Goal: Information Seeking & Learning: Check status

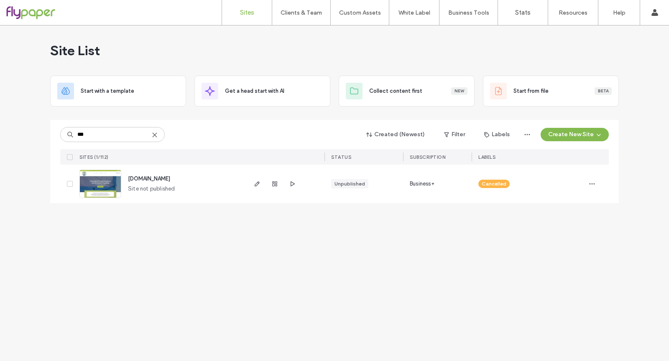
click at [388, 302] on div "Site List Start with a template Get a head start with AI Collect content first …" at bounding box center [334, 193] width 669 height 336
click at [156, 134] on icon at bounding box center [154, 135] width 7 height 7
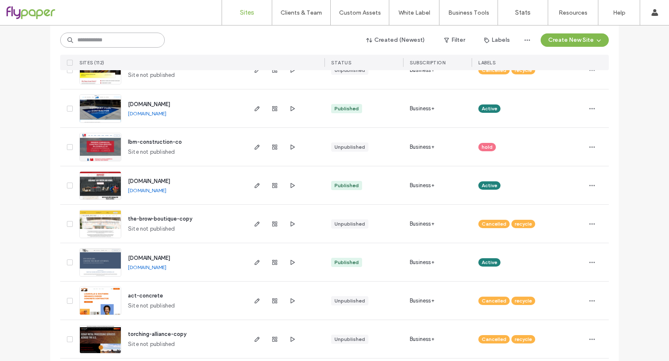
scroll to position [871, 0]
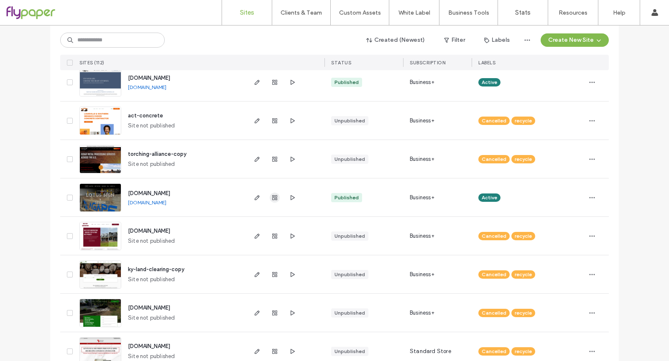
click at [274, 196] on use "button" at bounding box center [274, 197] width 5 height 5
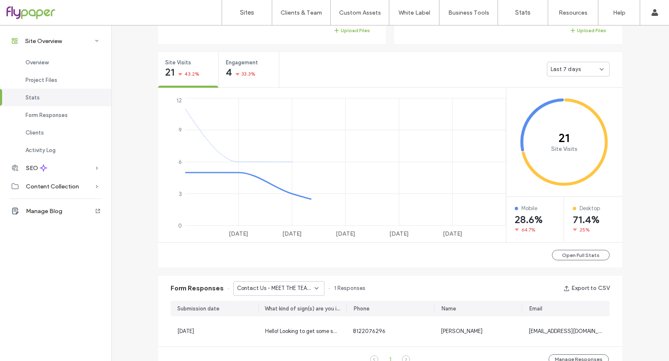
scroll to position [381, 0]
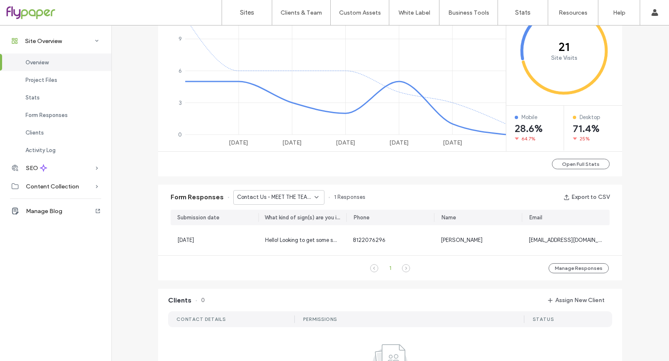
click at [289, 206] on div "Form Responses Contact Us - MEET THE TEAM page 1 Responses Export to CSV" at bounding box center [390, 197] width 464 height 25
click at [293, 202] on div "Contact Us - MEET THE TEAM page" at bounding box center [278, 197] width 91 height 15
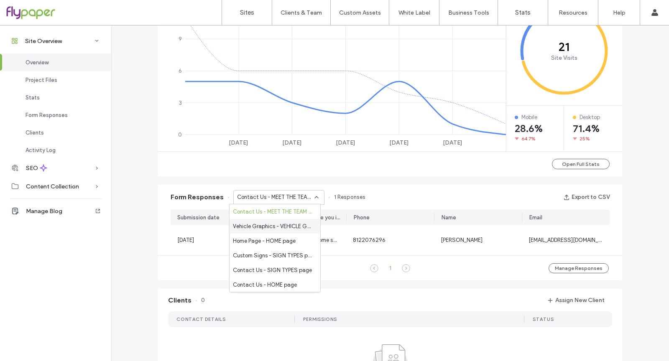
click at [293, 229] on span "Vehicle Graphics - VEHICLE GRAPHICS page" at bounding box center [273, 226] width 81 height 8
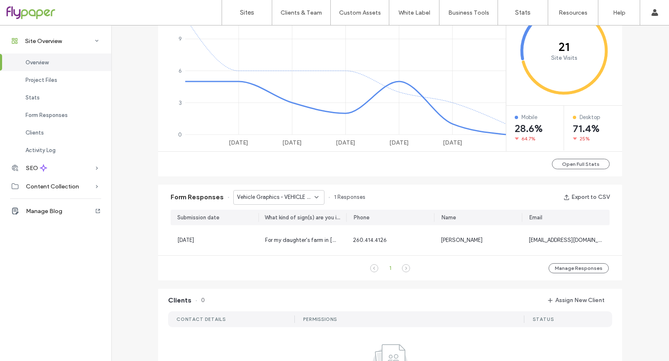
click at [289, 199] on span "Vehicle Graphics - VEHICLE GRAPHICS page" at bounding box center [275, 197] width 77 height 8
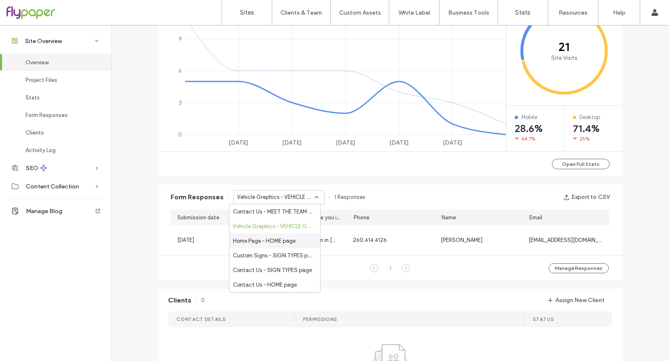
click at [286, 237] on span "Home Page - HOME page" at bounding box center [264, 241] width 63 height 8
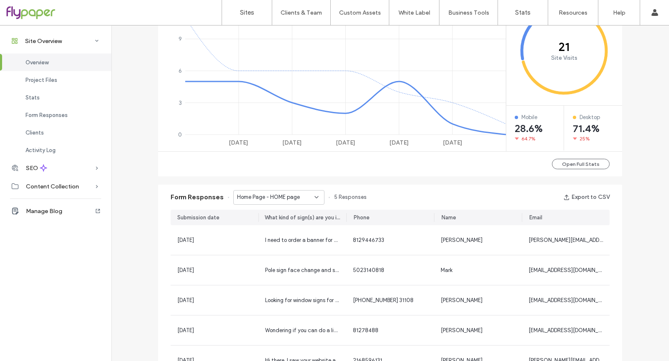
click at [288, 203] on div "Home Page - HOME page" at bounding box center [278, 197] width 91 height 15
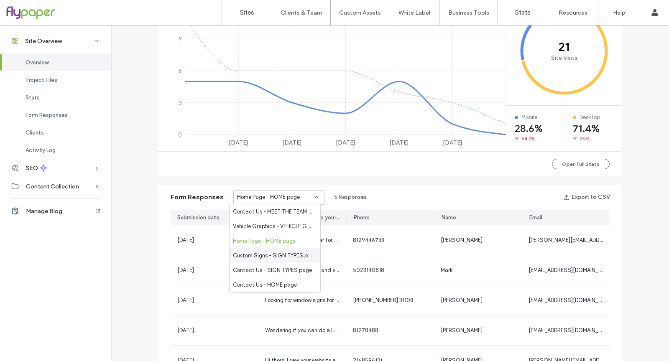
click at [292, 255] on span "Custom Signs - SIGN TYPES page" at bounding box center [273, 255] width 81 height 8
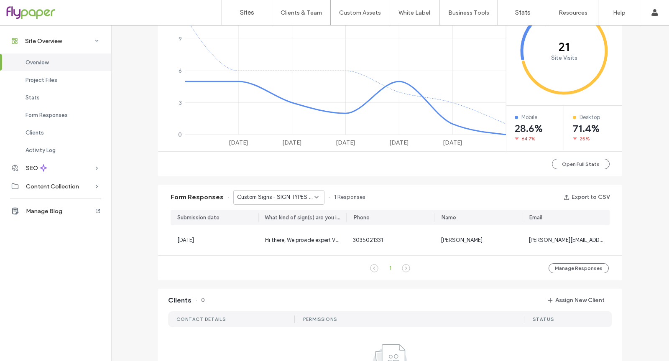
click at [296, 203] on div "Custom Signs - SIGN TYPES page" at bounding box center [278, 197] width 91 height 15
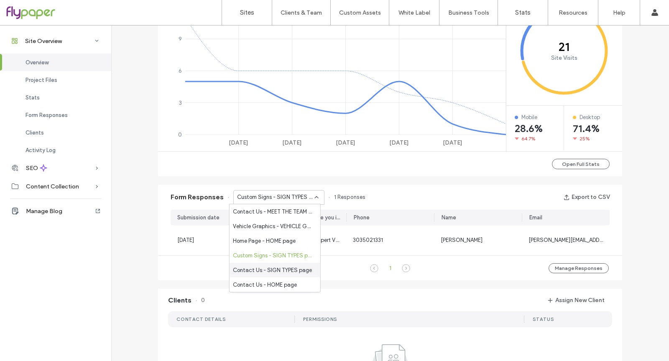
click at [298, 268] on span "Contact Us - SIGN TYPES page" at bounding box center [272, 270] width 79 height 8
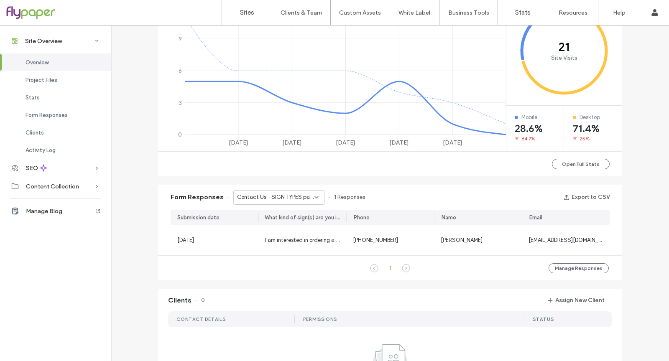
click at [298, 206] on div "Form Responses Contact Us - SIGN TYPES page 1 Responses Export to CSV" at bounding box center [390, 197] width 464 height 25
click at [302, 200] on span "Contact Us - SIGN TYPES page" at bounding box center [275, 197] width 77 height 8
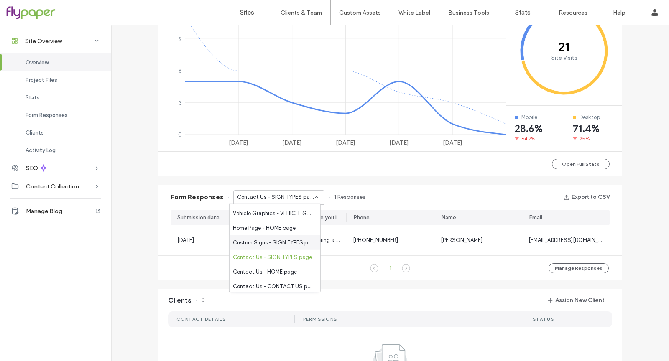
scroll to position [15, 0]
click at [303, 272] on div "Contact Us - HOME page" at bounding box center [274, 270] width 91 height 15
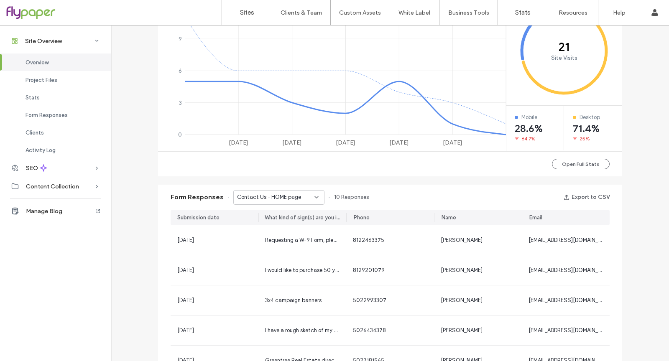
click at [282, 202] on div "Contact Us - HOME page" at bounding box center [278, 197] width 91 height 15
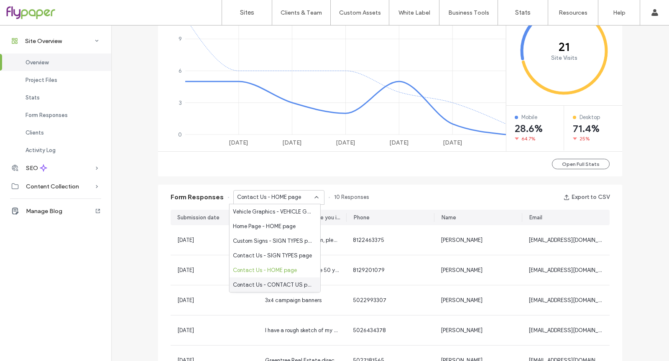
click at [289, 285] on span "Contact Us - CONTACT US page" at bounding box center [273, 284] width 81 height 8
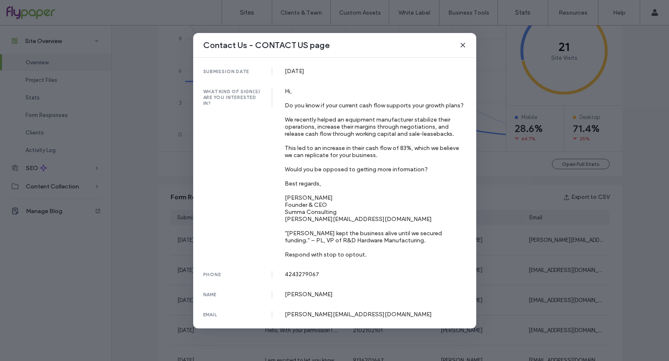
click at [149, 272] on div "Contact Us - CONTACT US page submission date [DATE] what kind of sign(s) are yo…" at bounding box center [334, 180] width 669 height 361
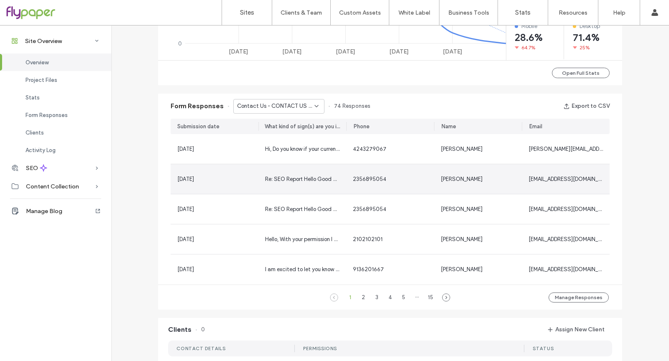
scroll to position [500, 0]
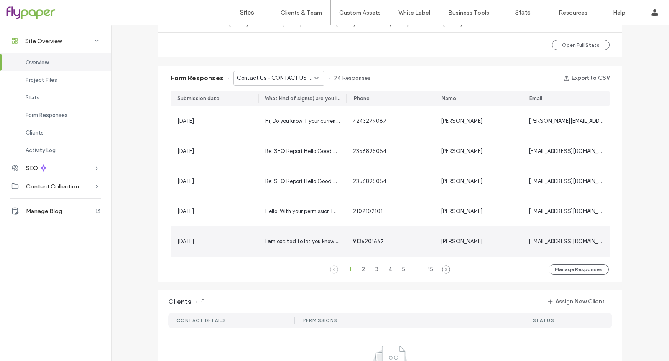
click at [234, 227] on div "[DATE]" at bounding box center [215, 242] width 88 height 30
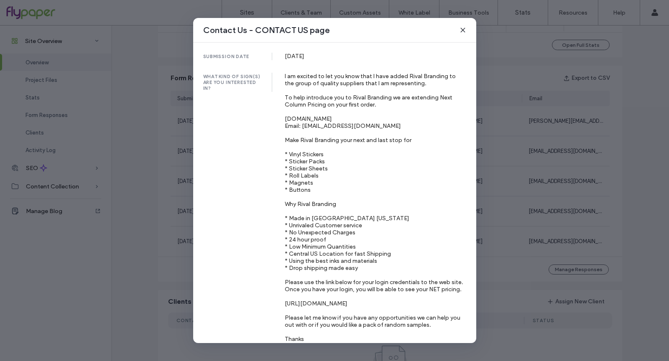
click at [145, 257] on div "Contact Us - CONTACT US page submission date [DATE] what kind of sign(s) are yo…" at bounding box center [334, 180] width 669 height 361
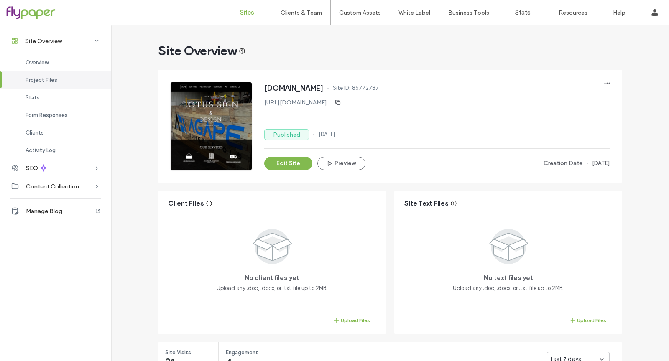
click at [235, 3] on link "Sites" at bounding box center [247, 12] width 50 height 25
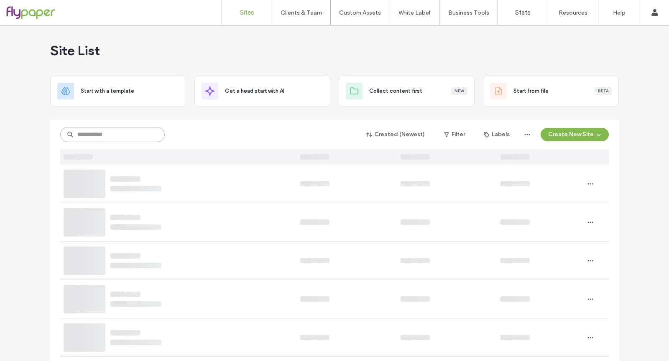
click at [87, 133] on input at bounding box center [112, 134] width 105 height 15
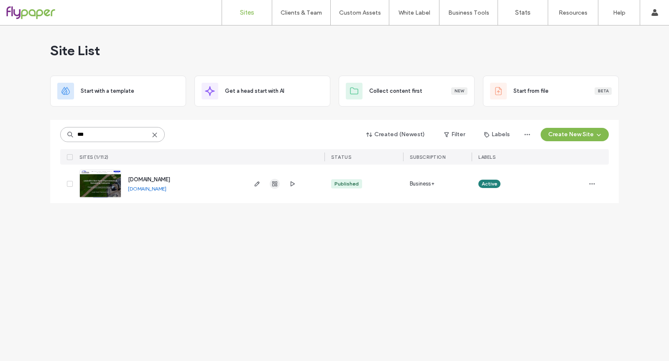
type input "***"
click at [278, 185] on span "button" at bounding box center [275, 184] width 10 height 10
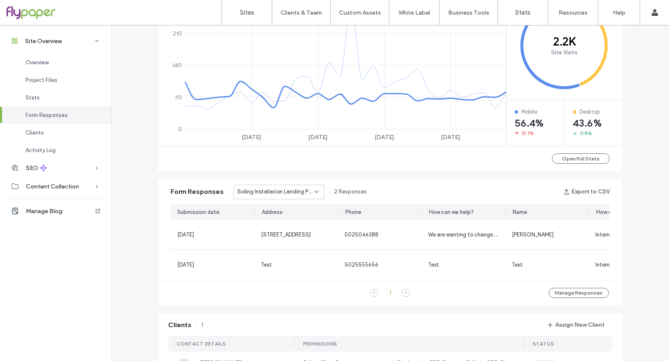
scroll to position [388, 0]
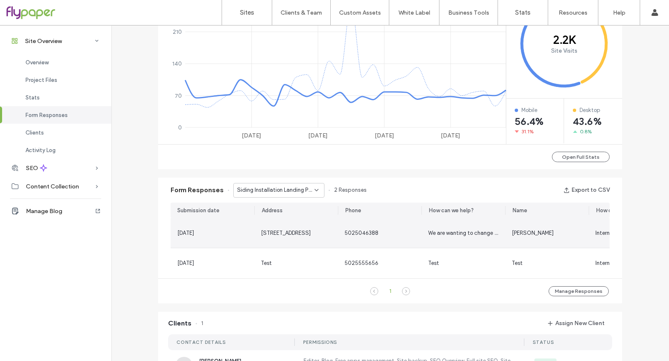
click at [304, 226] on div "[STREET_ADDRESS]" at bounding box center [296, 233] width 84 height 30
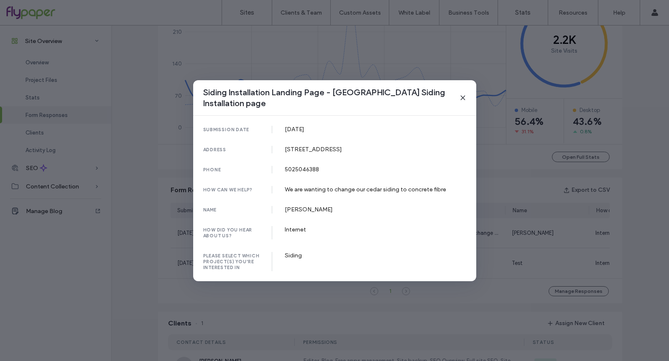
click at [589, 240] on div "Siding Installation Landing Page - [GEOGRAPHIC_DATA] Siding Installation page s…" at bounding box center [334, 180] width 669 height 361
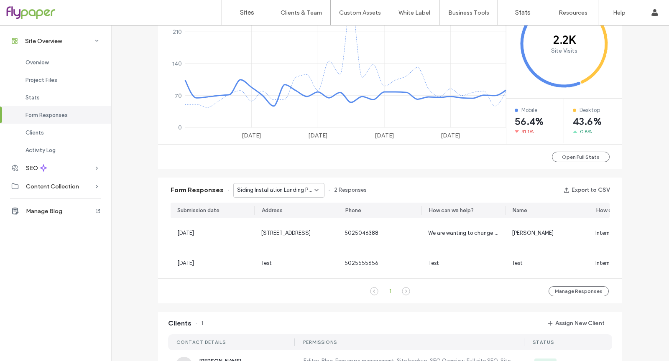
click at [273, 187] on span "Siding Installation Landing Page - [GEOGRAPHIC_DATA] Siding Installation page" at bounding box center [275, 190] width 77 height 8
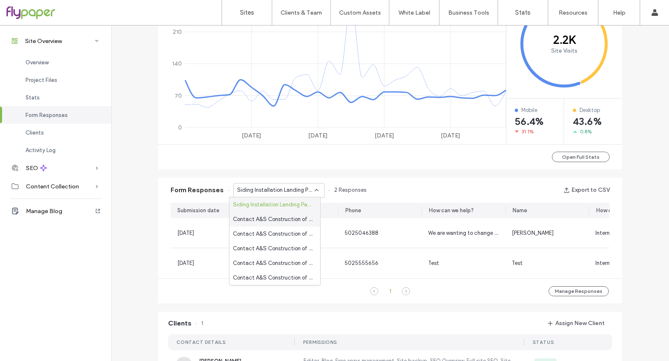
click at [290, 217] on span "Contact A&S Construction of [GEOGRAPHIC_DATA] -" at bounding box center [273, 219] width 81 height 8
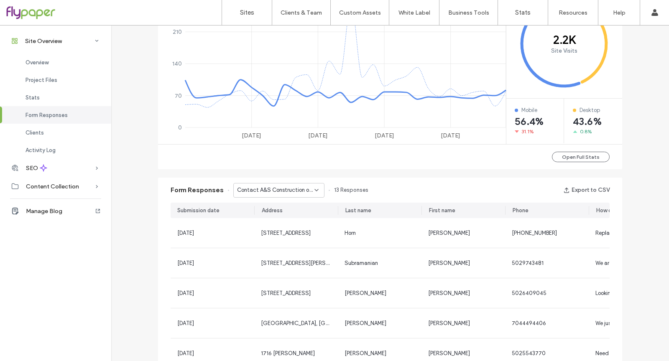
click at [286, 188] on span "Contact A&S Construction of [GEOGRAPHIC_DATA] -" at bounding box center [275, 190] width 77 height 8
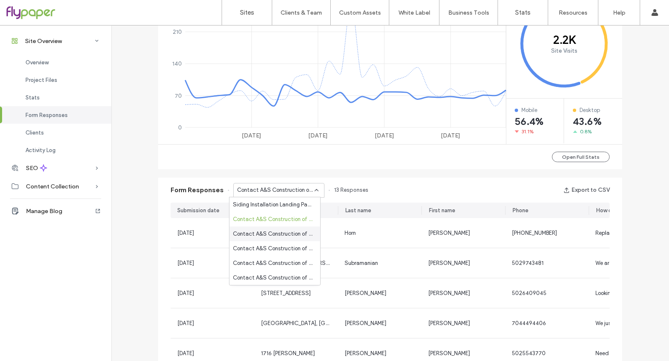
click at [297, 231] on span "Contact A&S Construction of [GEOGRAPHIC_DATA] - Major Renovations page" at bounding box center [273, 234] width 81 height 8
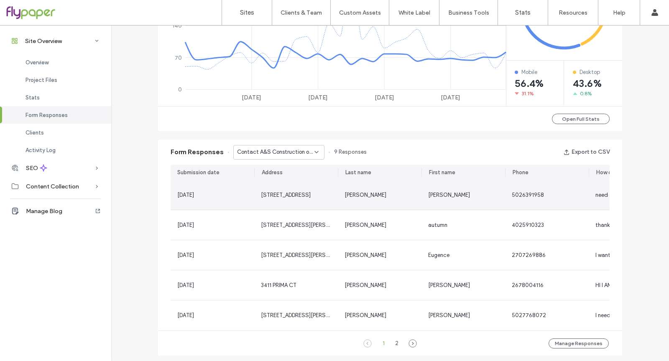
scroll to position [484, 0]
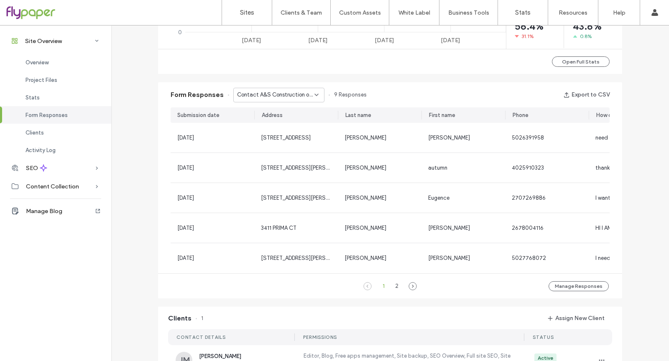
click at [274, 97] on span "Contact A&S Construction of [GEOGRAPHIC_DATA] - Major Renovations page" at bounding box center [275, 95] width 77 height 8
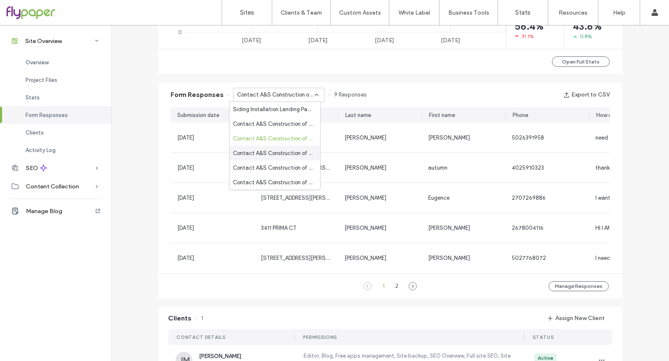
click at [280, 155] on span "Contact A&S Construction of Louisville - Window Installation & Replacement Pric…" at bounding box center [273, 153] width 81 height 8
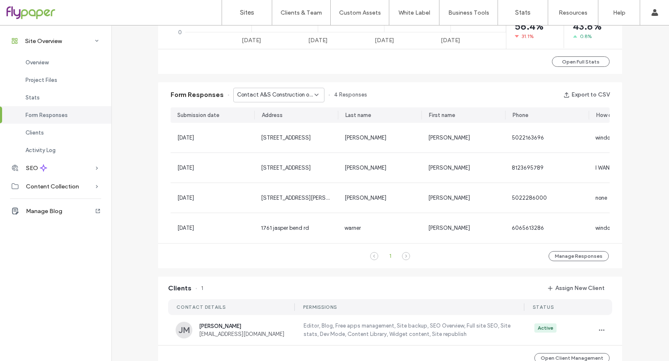
click at [275, 101] on div "Contact A&S Construction of Louisville - Window Installation & Replacement Pric…" at bounding box center [278, 95] width 91 height 15
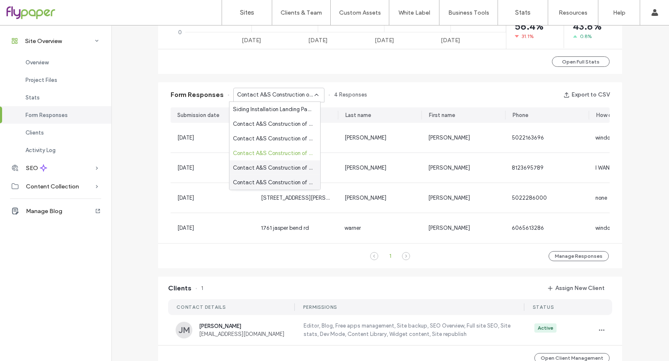
click at [285, 165] on span "Contact A&S Construction of [GEOGRAPHIC_DATA] - Roofing page" at bounding box center [273, 167] width 81 height 8
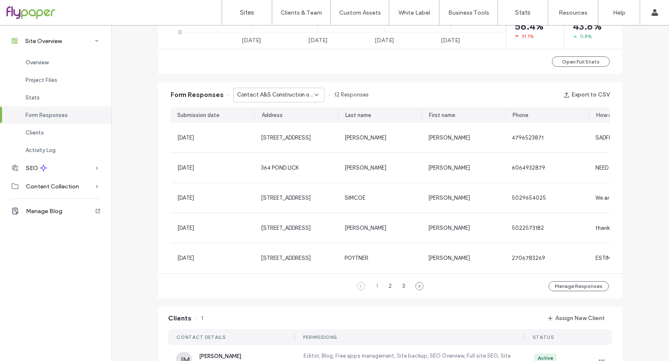
click at [287, 94] on span "Contact A&S Construction of [GEOGRAPHIC_DATA] - Roofing page" at bounding box center [275, 95] width 77 height 8
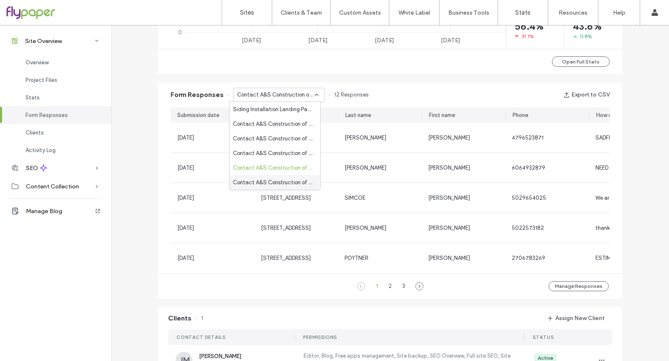
click at [293, 180] on span "Contact A&S Construction of [GEOGRAPHIC_DATA] - Siding page" at bounding box center [273, 182] width 81 height 8
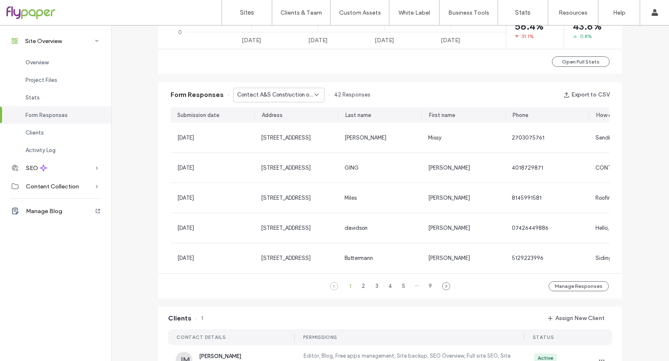
click at [288, 96] on span "Contact A&S Construction of [GEOGRAPHIC_DATA] - Siding page" at bounding box center [275, 95] width 77 height 8
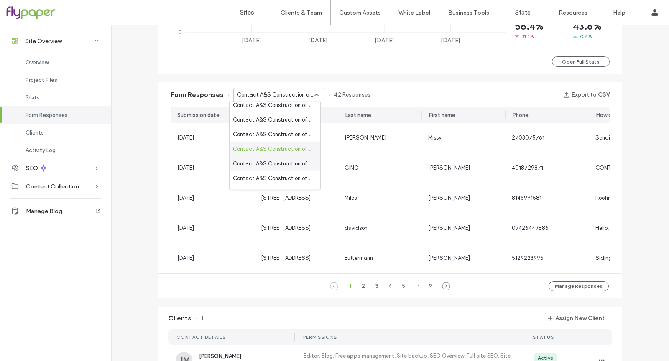
scroll to position [46, 0]
click at [296, 148] on span "Contact A&S Construction of [GEOGRAPHIC_DATA] - Bathroom Remodeling page" at bounding box center [273, 150] width 81 height 8
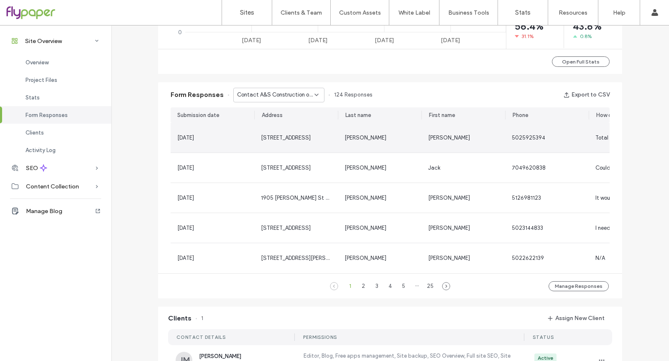
click at [289, 142] on div "[STREET_ADDRESS]" at bounding box center [296, 138] width 84 height 30
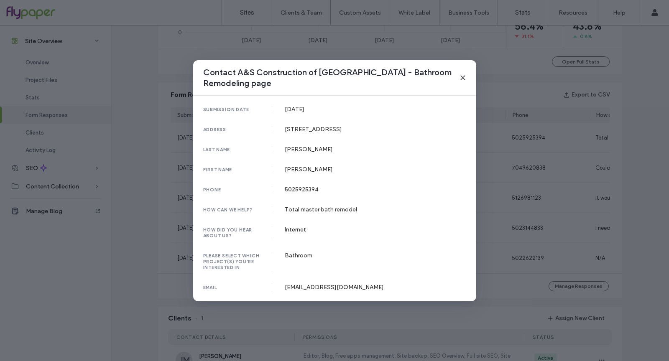
click at [519, 172] on div "Contact A&S Construction of [GEOGRAPHIC_DATA] - Bathroom Remodeling page submis…" at bounding box center [334, 180] width 669 height 361
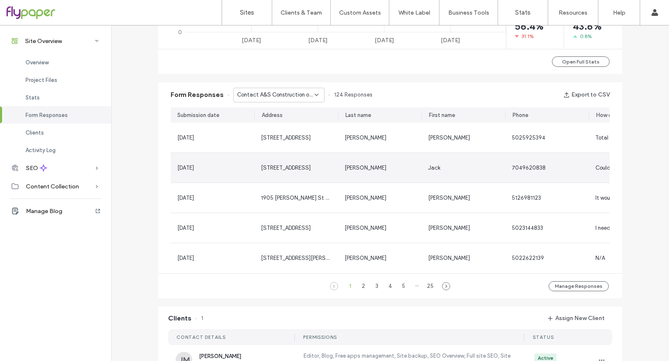
click at [519, 170] on span "7049620838" at bounding box center [529, 168] width 34 height 6
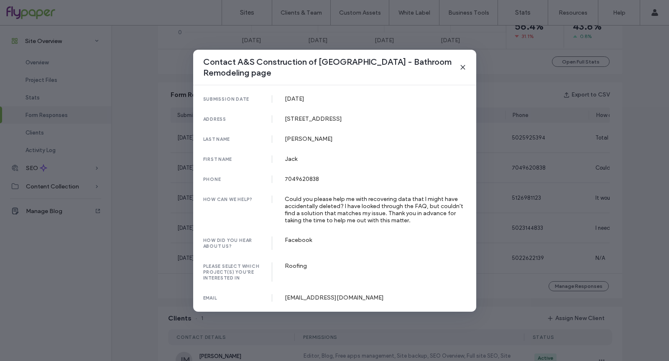
click at [521, 178] on div "Contact A&S Construction of [GEOGRAPHIC_DATA] - Bathroom Remodeling page submis…" at bounding box center [334, 180] width 669 height 361
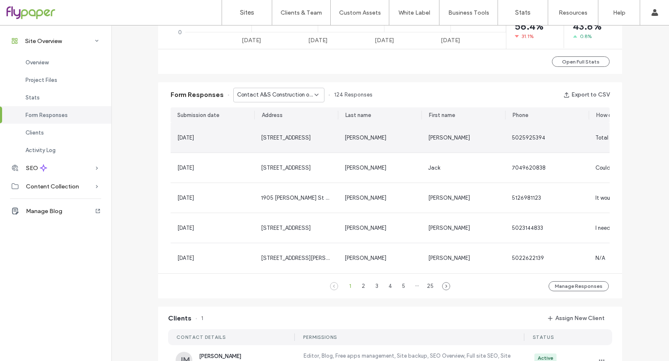
click at [513, 144] on div "5025925394" at bounding box center [547, 138] width 84 height 30
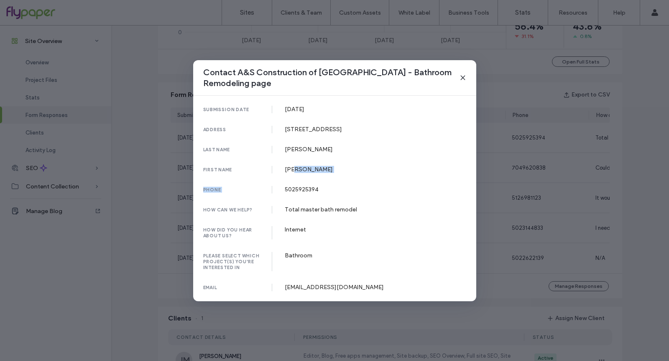
click at [530, 180] on div "Contact A&S Construction of [GEOGRAPHIC_DATA] - Bathroom Remodeling page submis…" at bounding box center [334, 180] width 669 height 361
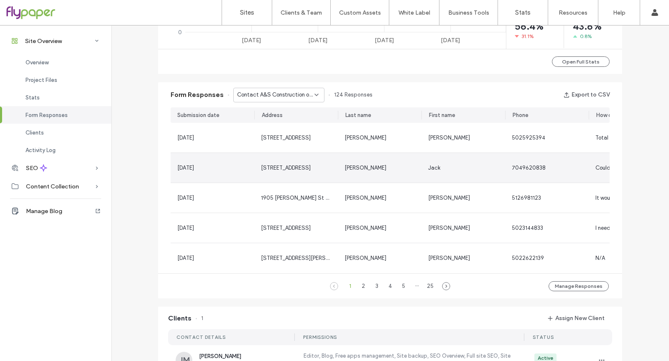
click at [541, 162] on div "7049620838" at bounding box center [547, 168] width 84 height 30
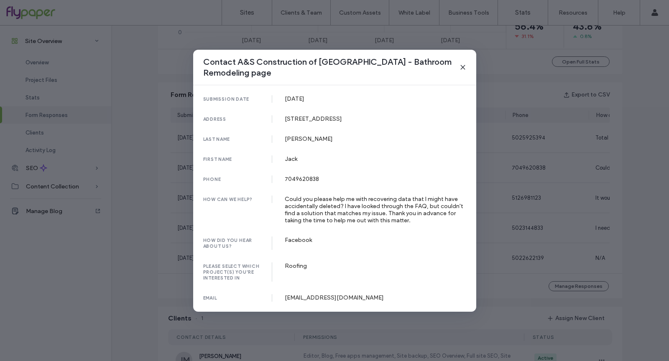
click at [561, 199] on div "Contact A&S Construction of [GEOGRAPHIC_DATA] - Bathroom Remodeling page submis…" at bounding box center [334, 180] width 669 height 361
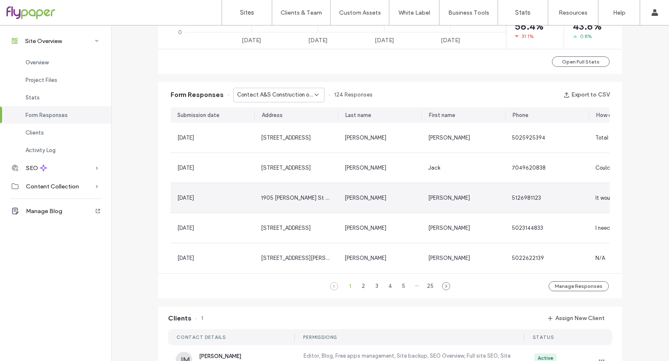
click at [556, 201] on div "5126981123" at bounding box center [547, 198] width 70 height 8
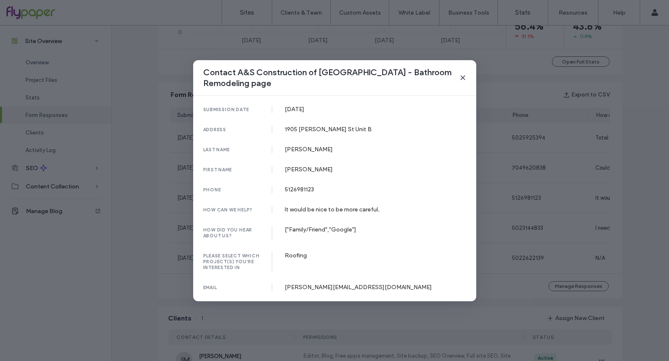
click at [555, 203] on div "Contact A&S Construction of [GEOGRAPHIC_DATA] - Bathroom Remodeling page submis…" at bounding box center [334, 180] width 669 height 361
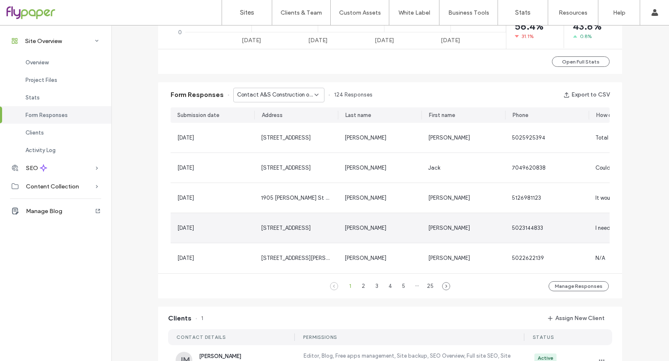
click at [552, 234] on div "5023144833" at bounding box center [547, 228] width 84 height 30
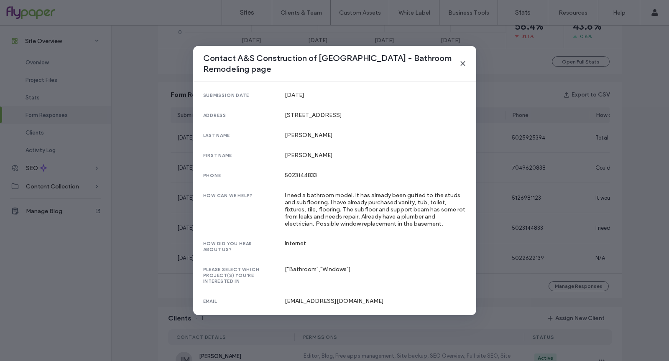
click at [545, 258] on div "Contact A&S Construction of [GEOGRAPHIC_DATA] - Bathroom Remodeling page submis…" at bounding box center [334, 180] width 669 height 361
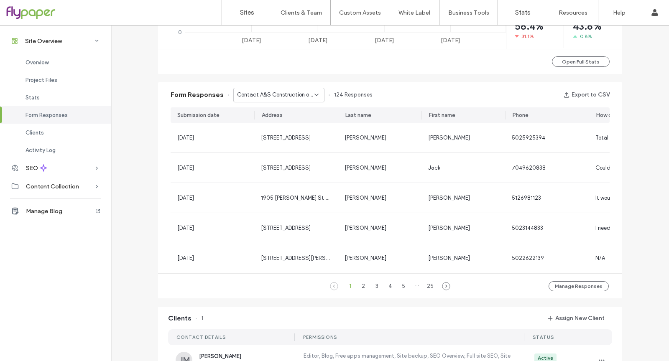
click at [285, 98] on span "Contact A&S Construction of [GEOGRAPHIC_DATA] - Bathroom Remodeling page" at bounding box center [275, 95] width 77 height 8
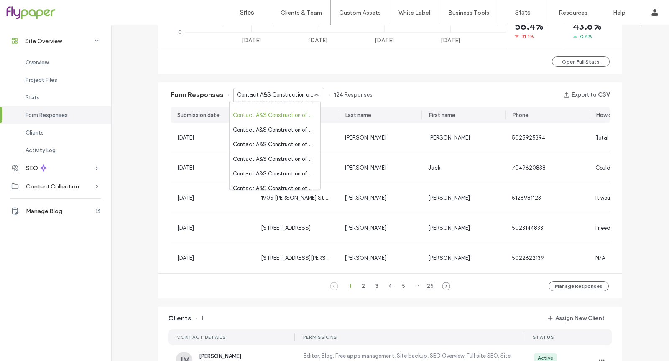
scroll to position [84, 0]
click at [298, 131] on span "Contact A&S Construction of [GEOGRAPHIC_DATA]" at bounding box center [273, 128] width 81 height 8
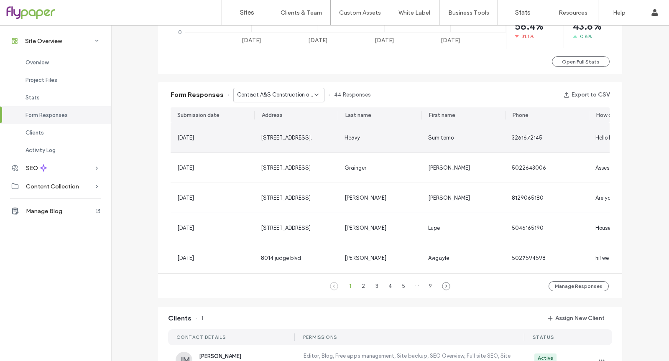
click at [298, 136] on span "[STREET_ADDRESS]." at bounding box center [286, 138] width 51 height 6
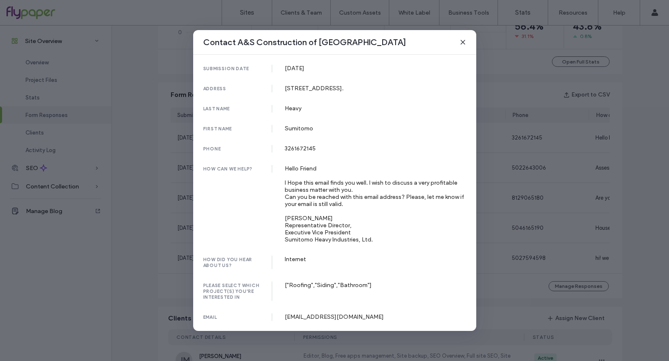
click at [490, 165] on div "Contact A&S Construction of [GEOGRAPHIC_DATA] submission date [DATE] address [S…" at bounding box center [334, 180] width 669 height 361
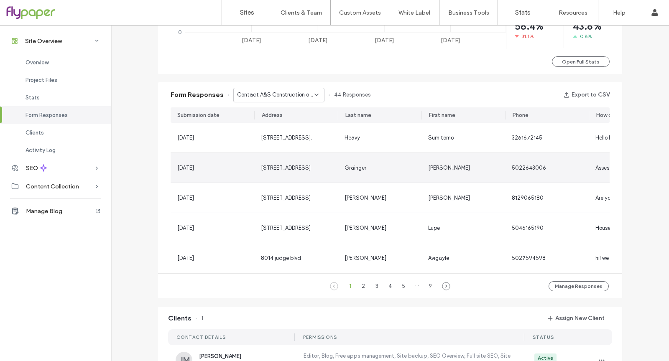
click at [493, 168] on div "[PERSON_NAME]" at bounding box center [463, 168] width 70 height 8
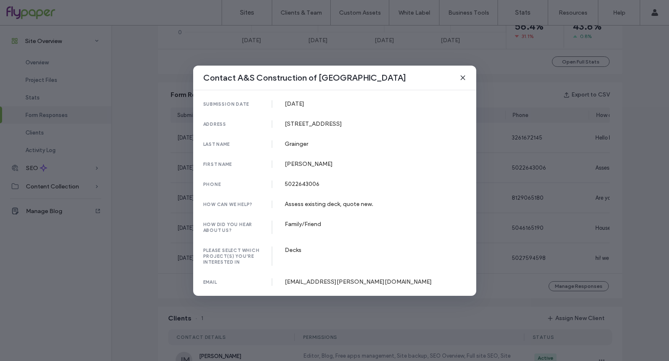
click at [493, 168] on div "Contact A&S Construction of [GEOGRAPHIC_DATA] submission date [DATE] address [S…" at bounding box center [334, 180] width 669 height 361
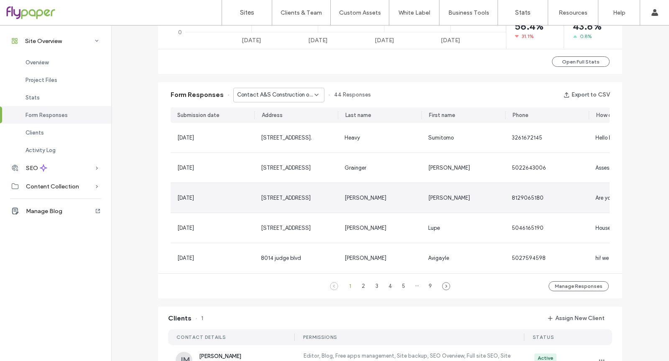
click at [501, 191] on div "[PERSON_NAME]" at bounding box center [463, 198] width 84 height 30
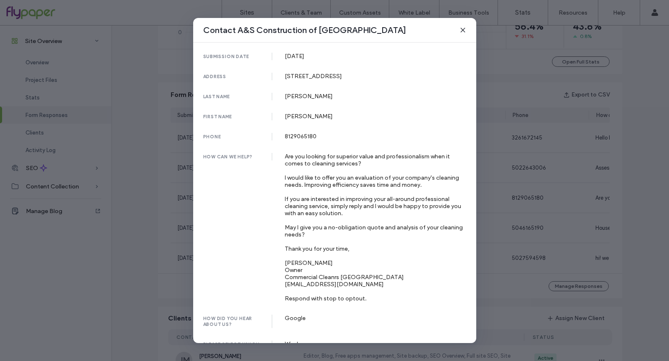
click at [509, 199] on div "Contact A&S Construction of [GEOGRAPHIC_DATA] submission date [DATE] address [S…" at bounding box center [334, 180] width 669 height 361
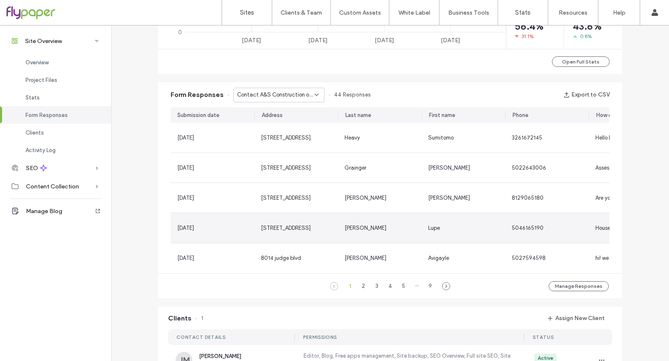
click at [512, 231] on span "5046165190" at bounding box center [528, 228] width 32 height 6
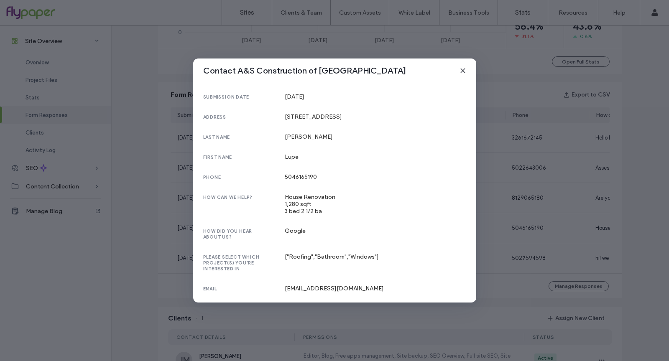
click at [510, 229] on div "Contact A&S Construction of [GEOGRAPHIC_DATA] submission date [DATE] address [S…" at bounding box center [334, 180] width 669 height 361
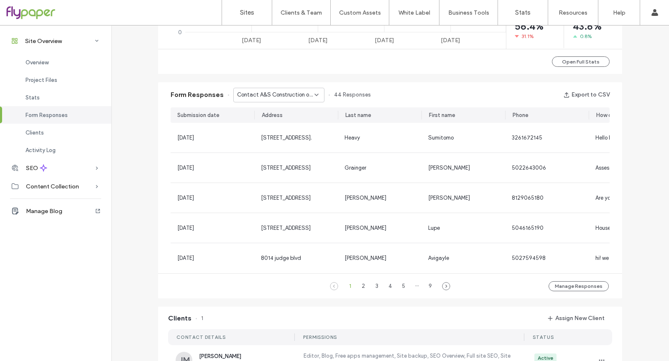
click at [303, 97] on span "Contact A&S Construction of [GEOGRAPHIC_DATA]" at bounding box center [275, 95] width 77 height 8
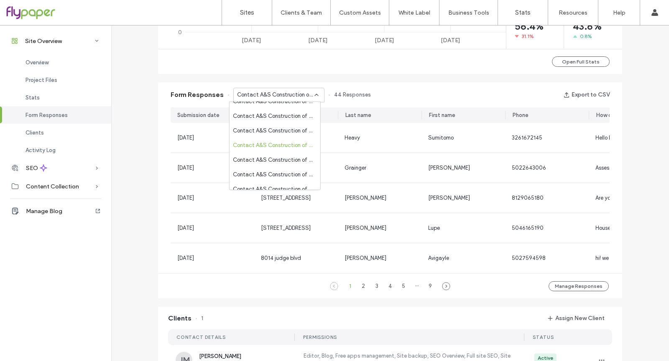
scroll to position [67, 0]
click at [292, 158] on span "Contact A&S Construction of Louisville - Services page" at bounding box center [273, 159] width 81 height 8
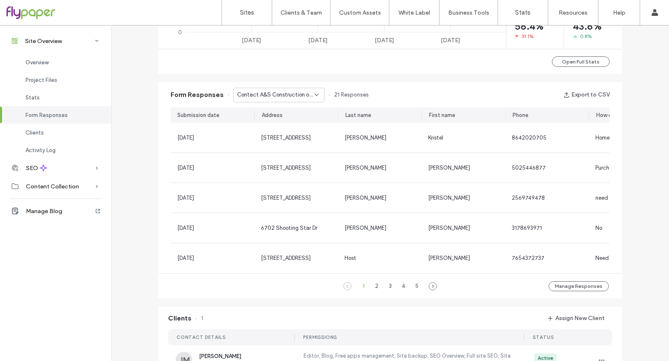
click at [299, 93] on span "Contact A&S Construction of Louisville - Services page" at bounding box center [275, 95] width 77 height 8
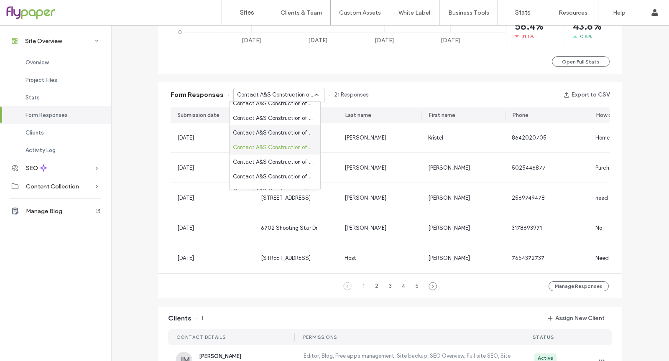
scroll to position [84, 0]
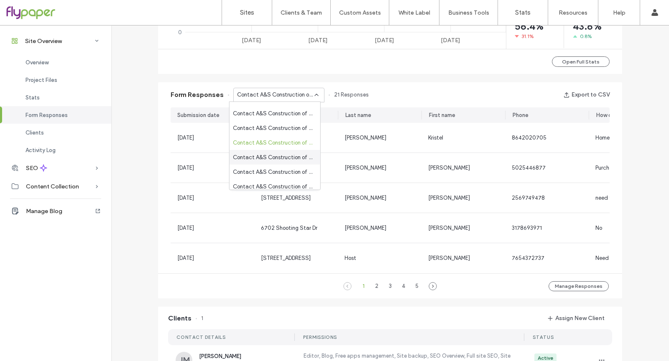
click at [298, 157] on span "Contact A&S Construction of [GEOGRAPHIC_DATA] - Bathroom Pricing page" at bounding box center [273, 157] width 81 height 8
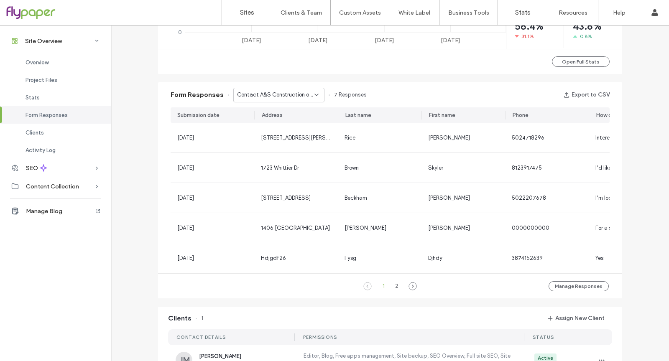
click at [293, 92] on span "Contact A&S Construction of [GEOGRAPHIC_DATA] - Bathroom Pricing page" at bounding box center [275, 95] width 77 height 8
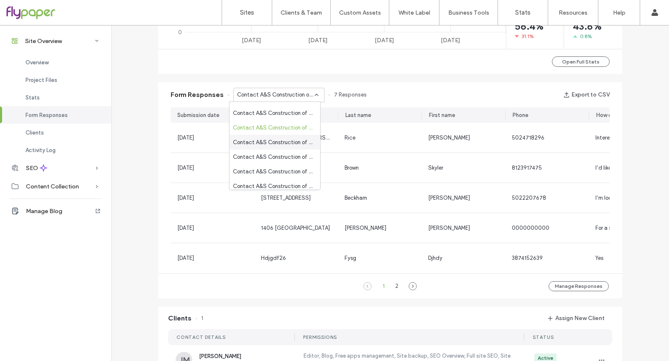
scroll to position [113, 0]
click at [304, 142] on span "Contact A&S Construction of [GEOGRAPHIC_DATA] - Trex Composite Decking page" at bounding box center [273, 142] width 81 height 8
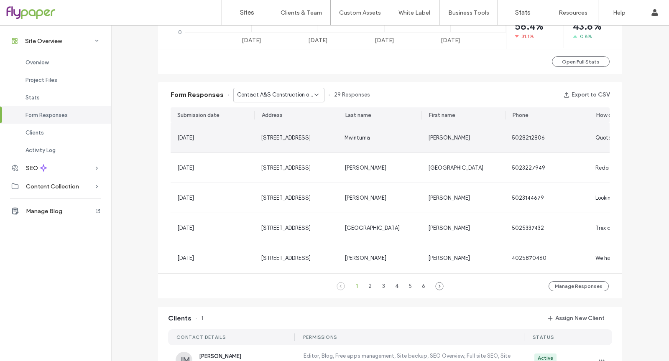
click at [298, 137] on span "[STREET_ADDRESS]" at bounding box center [286, 138] width 50 height 6
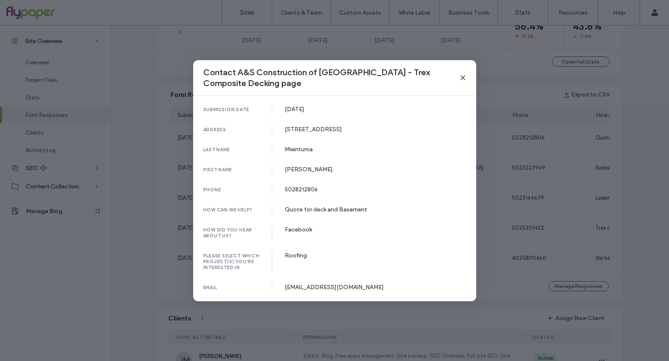
click at [552, 163] on div "Contact A&S Construction of [GEOGRAPHIC_DATA] - Trex Composite Decking page sub…" at bounding box center [334, 180] width 669 height 361
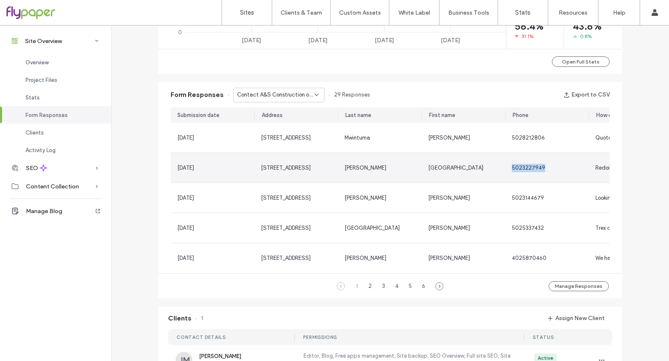
click at [553, 163] on div "5023227949" at bounding box center [547, 168] width 84 height 30
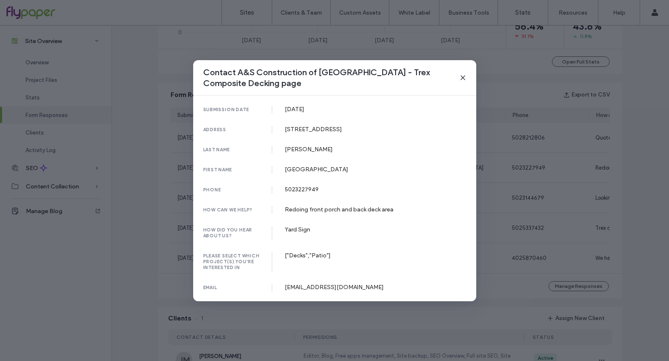
click at [535, 195] on div "Contact A&S Construction of [GEOGRAPHIC_DATA] - Trex Composite Decking page sub…" at bounding box center [334, 180] width 669 height 361
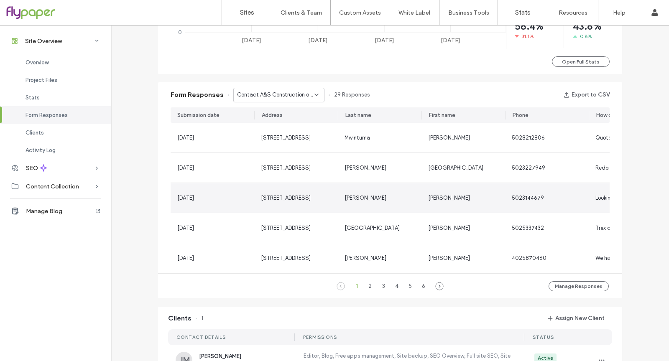
click at [537, 210] on div "5023144679" at bounding box center [547, 198] width 84 height 30
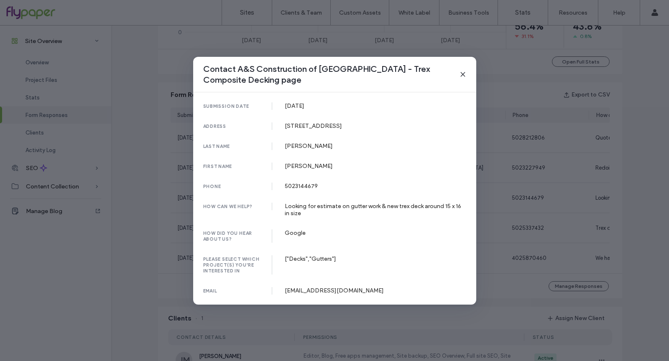
click at [538, 211] on div "Contact A&S Construction of [GEOGRAPHIC_DATA] - Trex Composite Decking page sub…" at bounding box center [334, 180] width 669 height 361
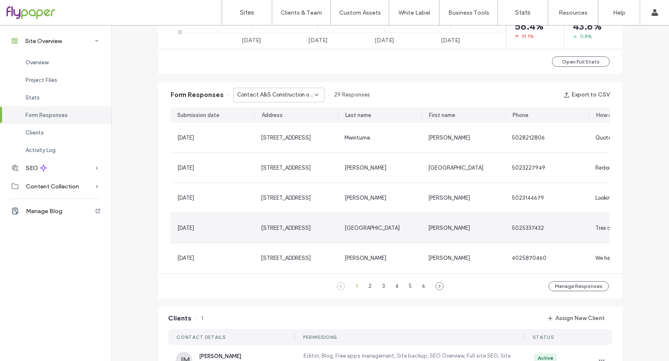
click at [536, 233] on div "5025337432" at bounding box center [547, 228] width 84 height 30
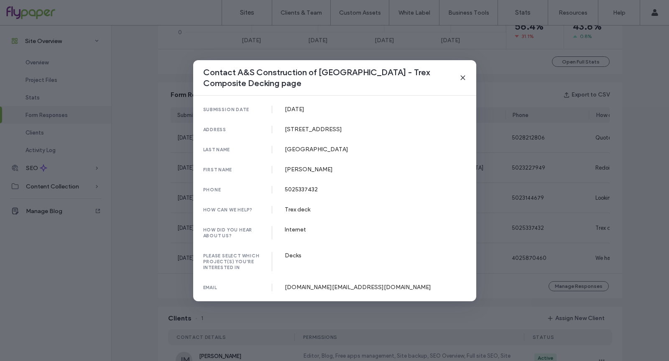
click at [534, 232] on div "Contact A&S Construction of [GEOGRAPHIC_DATA] - Trex Composite Decking page sub…" at bounding box center [334, 180] width 669 height 361
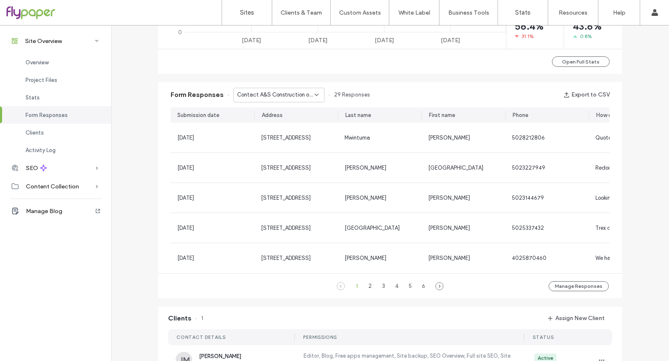
click at [298, 93] on span "Contact A&S Construction of [GEOGRAPHIC_DATA] - Trex Composite Decking page" at bounding box center [275, 95] width 77 height 8
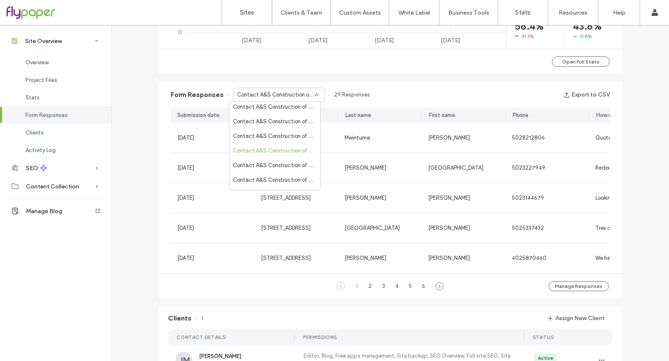
scroll to position [133, 0]
click at [298, 135] on span "Contact A&S Construction of [GEOGRAPHIC_DATA] - Trex Railing page" at bounding box center [273, 137] width 81 height 8
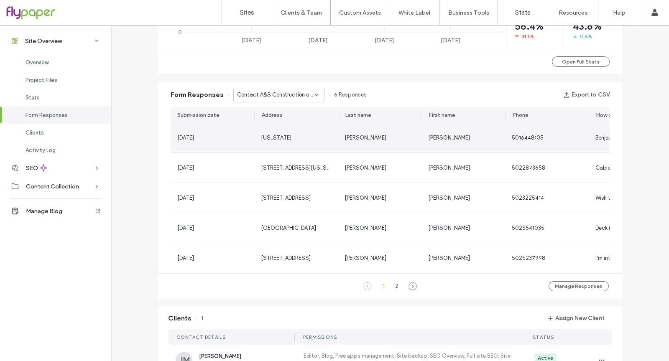
click at [294, 130] on div "[US_STATE]" at bounding box center [296, 138] width 84 height 30
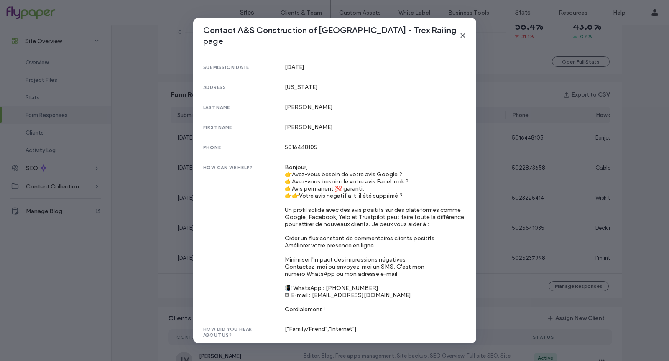
click at [530, 169] on div "Contact A&S Construction of [GEOGRAPHIC_DATA] - Trex Railing page submission da…" at bounding box center [334, 180] width 669 height 361
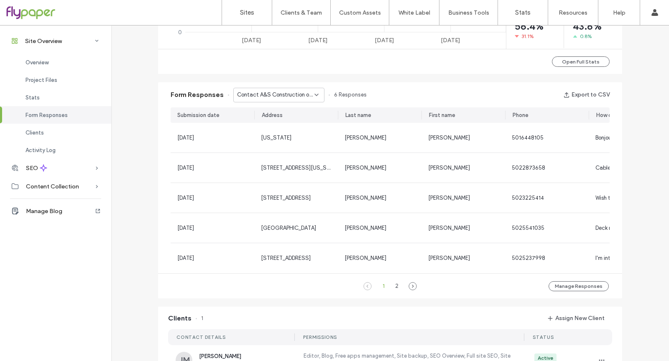
click at [265, 93] on span "Contact A&S Construction of [GEOGRAPHIC_DATA] - Trex Railing page" at bounding box center [275, 95] width 77 height 8
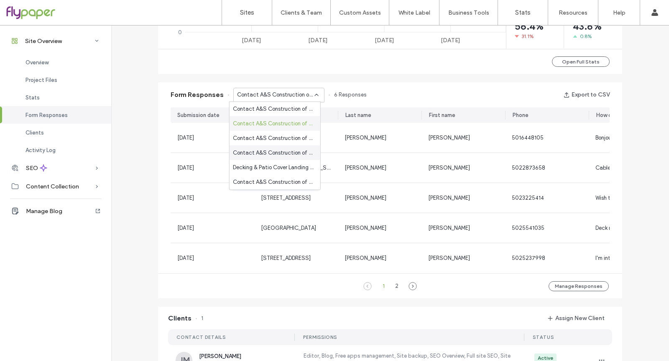
scroll to position [147, 0]
click at [295, 142] on div "Contact A&S Construction of Louisville - Window Installation page" at bounding box center [274, 137] width 91 height 15
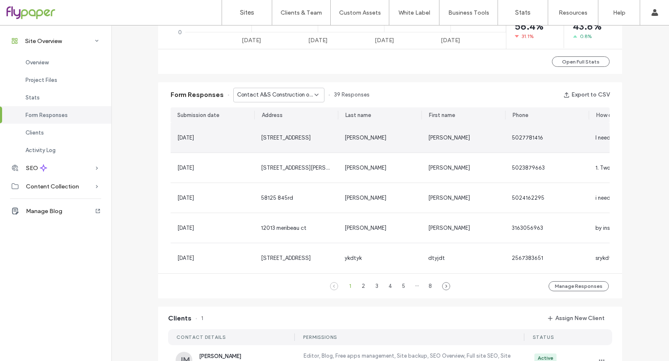
click at [295, 142] on div "[STREET_ADDRESS]" at bounding box center [296, 138] width 84 height 30
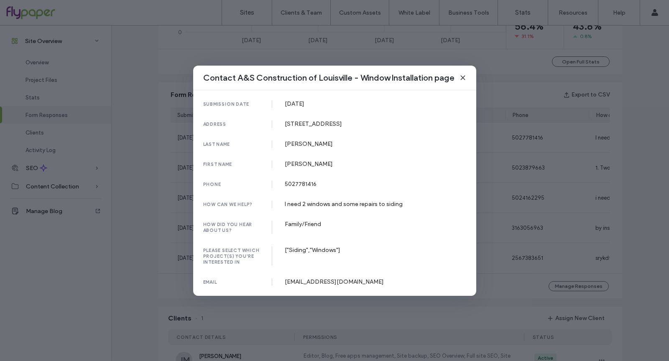
click at [538, 128] on div "Contact A&S Construction of Louisville - Window Installation page submission da…" at bounding box center [334, 180] width 669 height 361
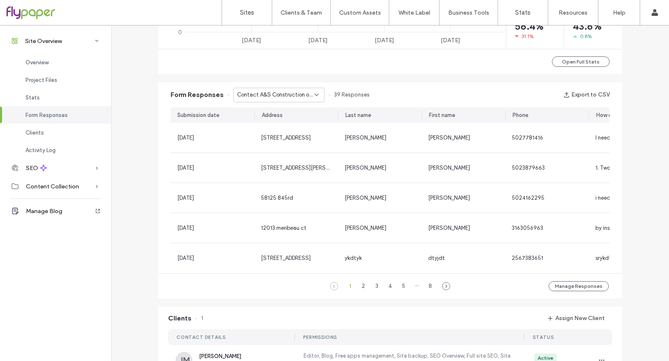
click at [269, 99] on div "Contact A&S Construction of Louisville - Window Installation page" at bounding box center [278, 95] width 91 height 15
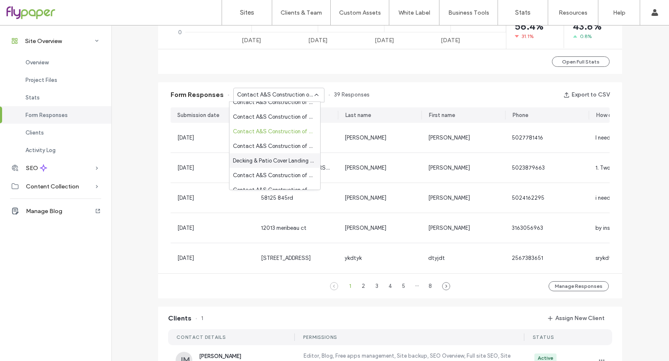
scroll to position [155, 0]
click at [278, 146] on span "Contact A&S Construction of [GEOGRAPHIC_DATA] - Wood Decking page" at bounding box center [273, 144] width 81 height 8
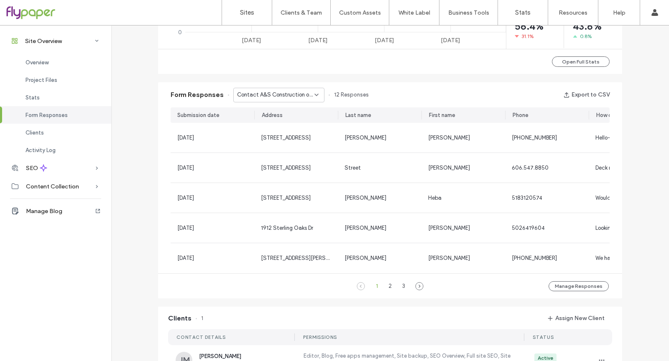
click at [288, 94] on span "Contact A&S Construction of [GEOGRAPHIC_DATA] - Wood Decking page" at bounding box center [275, 95] width 77 height 8
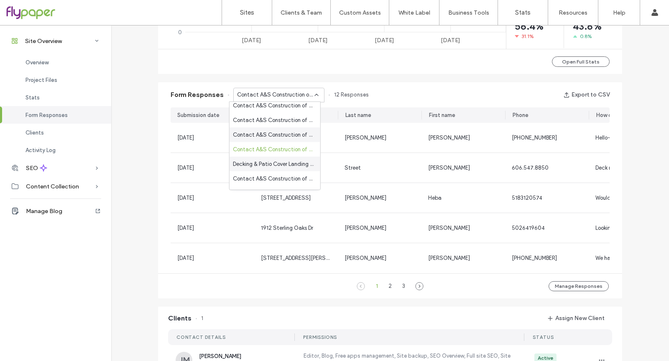
scroll to position [152, 0]
click at [293, 155] on div "Decking & Patio Cover Landing Page - [GEOGRAPHIC_DATA] Decking & Patio Covers p…" at bounding box center [274, 162] width 91 height 15
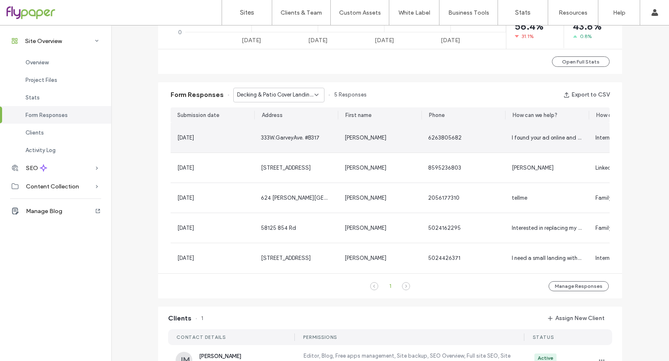
click at [323, 134] on div "333W.GarveyAve. #B317" at bounding box center [296, 138] width 70 height 8
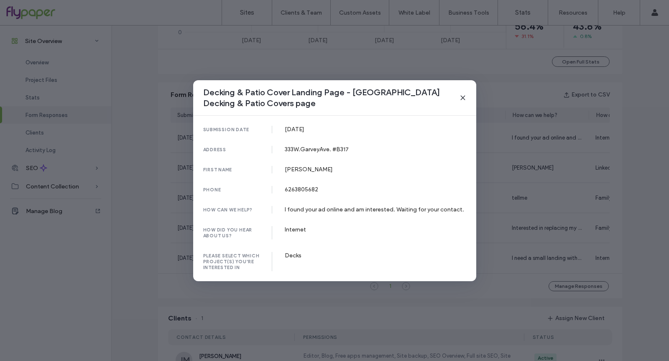
click at [574, 159] on div "Decking & Patio Cover Landing Page - [GEOGRAPHIC_DATA] Decking & Patio Covers p…" at bounding box center [334, 180] width 669 height 361
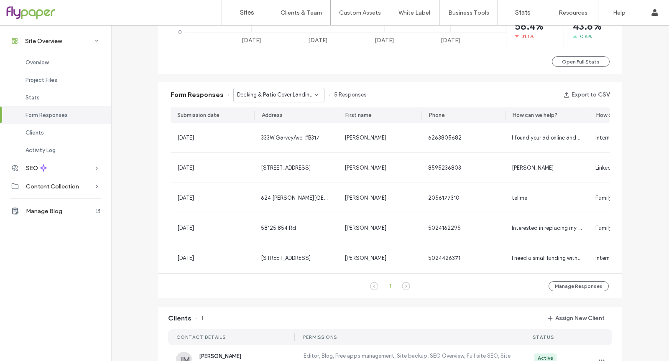
click at [288, 86] on div "Form Responses Decking & Patio Cover Landing Page - [GEOGRAPHIC_DATA] Decking &…" at bounding box center [390, 94] width 464 height 25
click at [288, 89] on div "Decking & Patio Cover Landing Page - [GEOGRAPHIC_DATA] Decking & Patio Covers p…" at bounding box center [278, 95] width 91 height 15
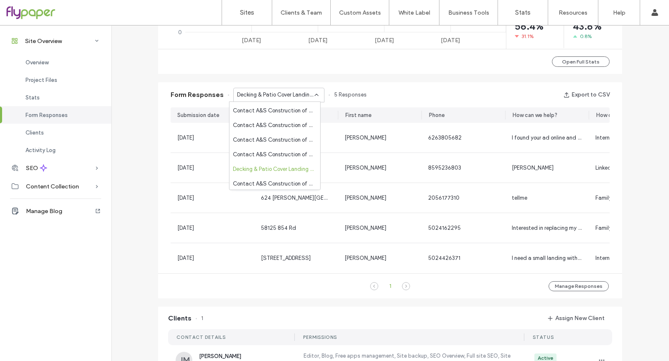
scroll to position [192, 0]
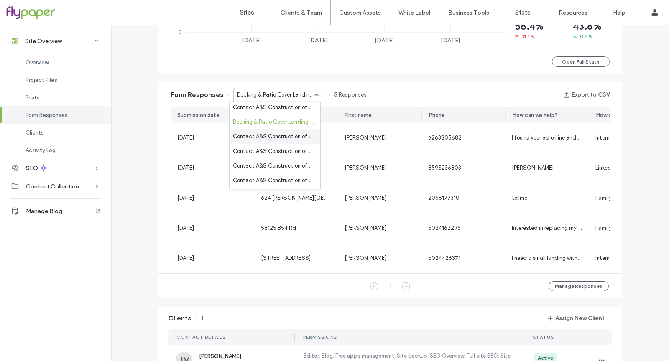
click at [303, 135] on span "Contact A&S Construction of [GEOGRAPHIC_DATA] - Vinyl Siding page" at bounding box center [273, 136] width 81 height 8
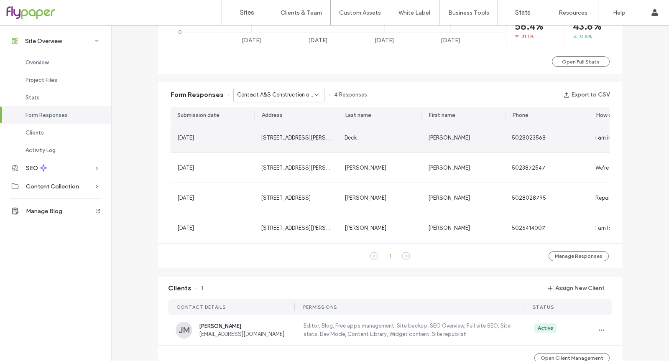
click at [289, 139] on span "[STREET_ADDRESS][PERSON_NAME]" at bounding box center [307, 138] width 92 height 6
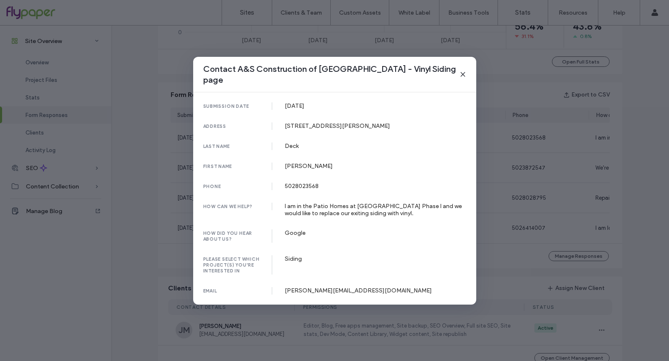
click at [617, 134] on div "Contact A&S Construction of [GEOGRAPHIC_DATA] - Vinyl Siding page submission da…" at bounding box center [334, 180] width 669 height 361
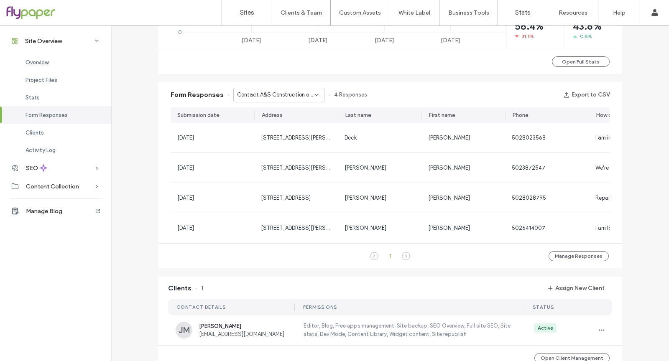
click at [308, 93] on span "Contact A&S Construction of [GEOGRAPHIC_DATA] - Vinyl Siding page" at bounding box center [275, 95] width 77 height 8
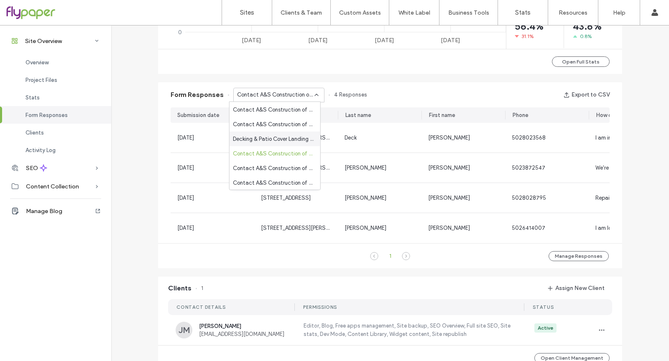
scroll to position [176, 0]
click at [295, 165] on span "Contact A&S Construction of [GEOGRAPHIC_DATA] - Home page" at bounding box center [273, 167] width 81 height 8
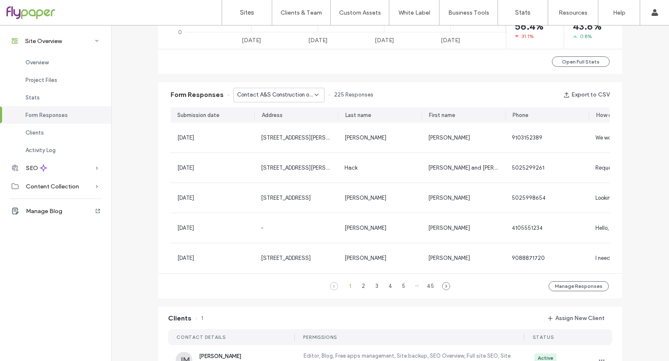
click at [285, 92] on span "Contact A&S Construction of [GEOGRAPHIC_DATA] - Home page" at bounding box center [275, 95] width 77 height 8
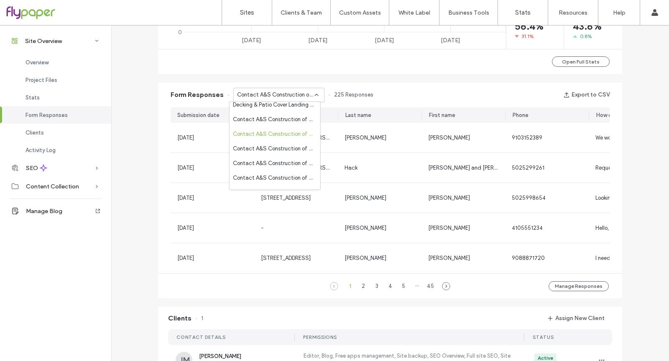
scroll to position [251, 0]
click at [296, 112] on div "Contact A&S Construction of [GEOGRAPHIC_DATA] - Bathroom Remodeling page" at bounding box center [274, 106] width 91 height 15
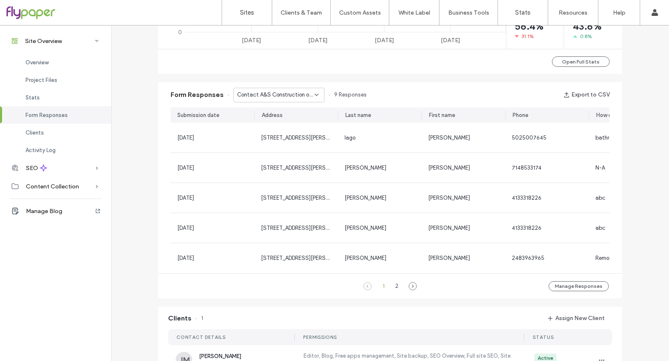
click at [307, 94] on span "Contact A&S Construction of [GEOGRAPHIC_DATA] - Bathroom Remodeling page" at bounding box center [275, 95] width 77 height 8
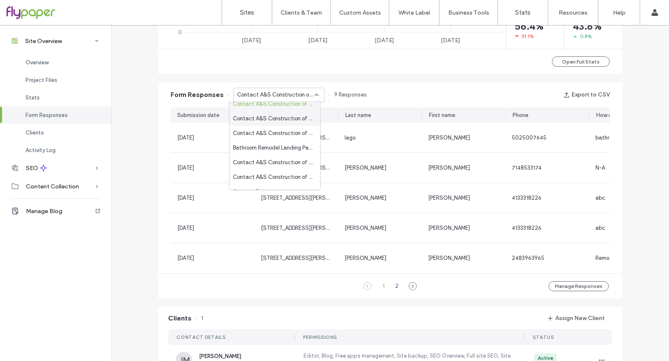
scroll to position [246, 0]
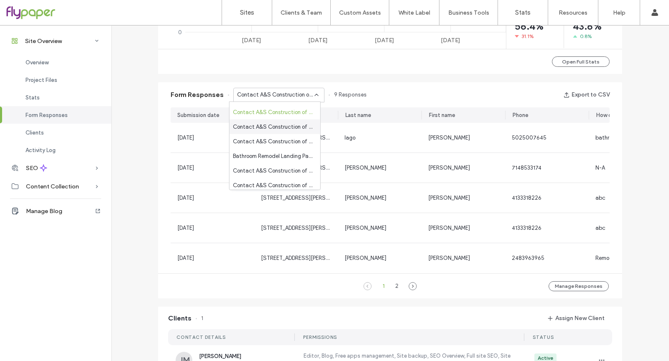
click at [301, 123] on span "Contact A&S Construction of [GEOGRAPHIC_DATA] - Kitchen Remodels page" at bounding box center [273, 126] width 81 height 8
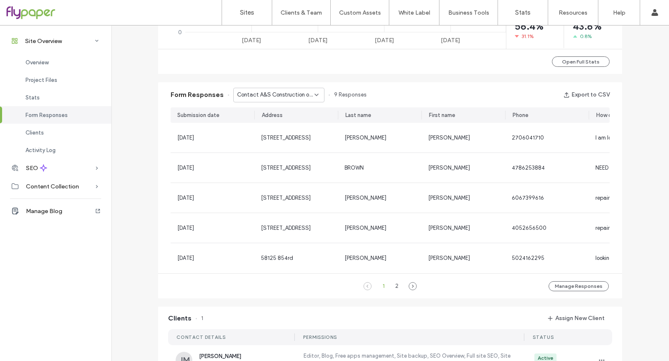
click at [297, 99] on div "Contact A&S Construction of [GEOGRAPHIC_DATA] - Kitchen Remodels page" at bounding box center [278, 95] width 91 height 15
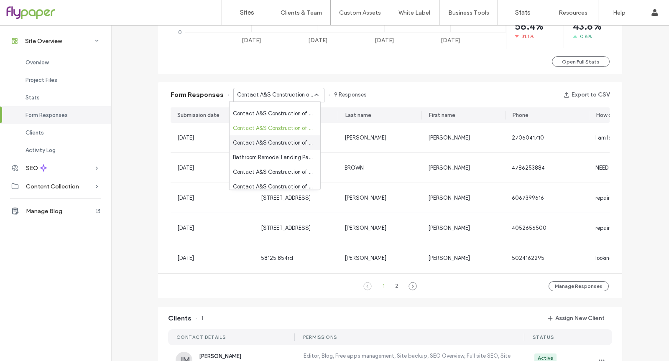
scroll to position [245, 0]
click at [301, 140] on span "Contact A&S Construction of [GEOGRAPHIC_DATA] - [PERSON_NAME] page" at bounding box center [273, 142] width 81 height 8
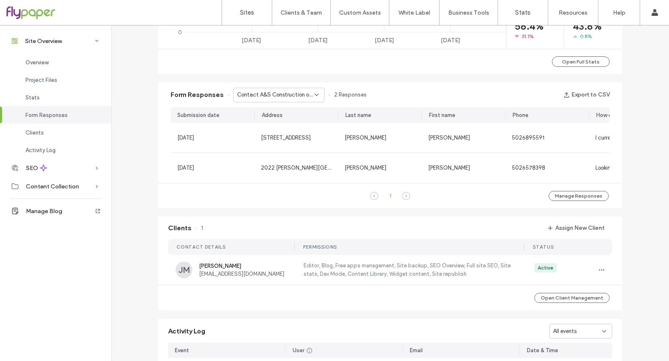
click at [298, 96] on span "Contact A&S Construction of [GEOGRAPHIC_DATA] - [PERSON_NAME] page" at bounding box center [275, 95] width 77 height 8
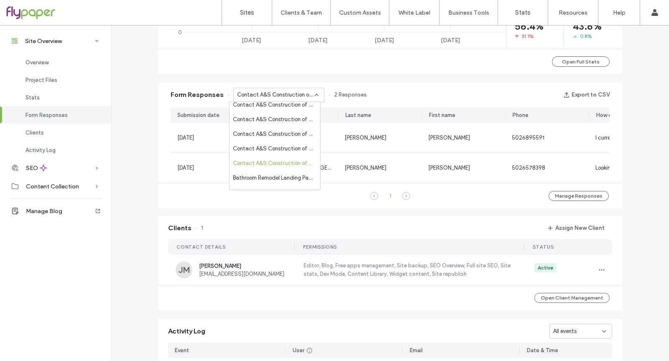
scroll to position [270, 0]
click at [299, 131] on span "Bathroom Remodel Landing Page - [GEOGRAPHIC_DATA] Bathroom Contractors page" at bounding box center [273, 131] width 81 height 8
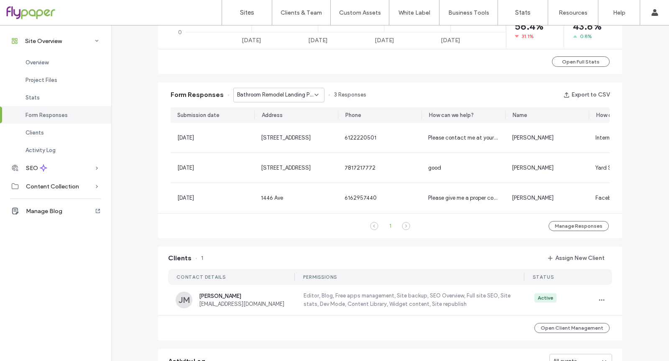
click at [296, 97] on span "Bathroom Remodel Landing Page - [GEOGRAPHIC_DATA] Bathroom Contractors page" at bounding box center [275, 95] width 77 height 8
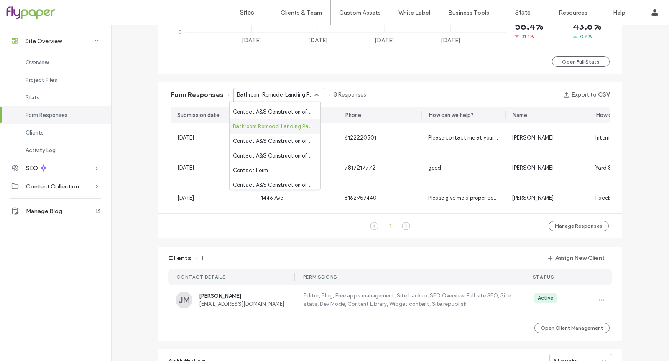
scroll to position [278, 0]
click at [304, 138] on span "Contact A&S Construction of [GEOGRAPHIC_DATA] - Free Estimate page" at bounding box center [273, 138] width 81 height 8
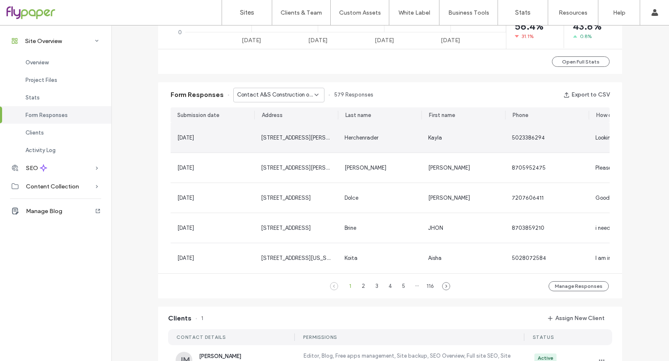
click at [296, 135] on span "[STREET_ADDRESS][PERSON_NAME]" at bounding box center [307, 138] width 92 height 6
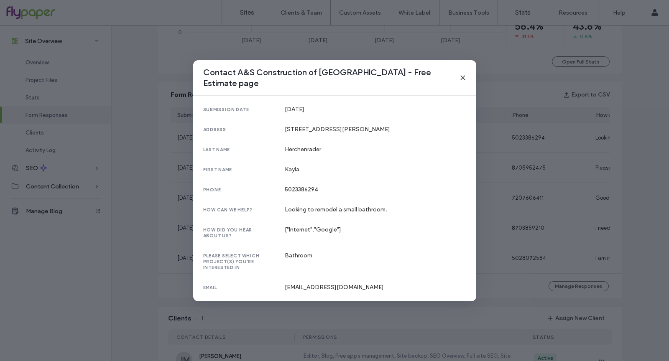
click at [546, 145] on div "Contact A&S Construction of [GEOGRAPHIC_DATA] - Free Estimate page submission d…" at bounding box center [334, 180] width 669 height 361
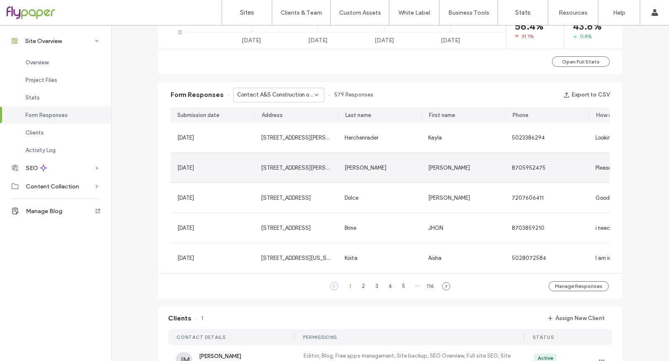
click at [535, 161] on div "8705952475" at bounding box center [547, 168] width 84 height 30
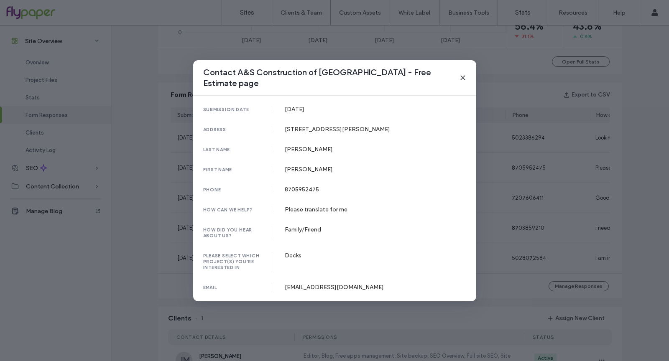
click at [571, 195] on div "Contact A&S Construction of [GEOGRAPHIC_DATA] - Free Estimate page submission d…" at bounding box center [334, 180] width 669 height 361
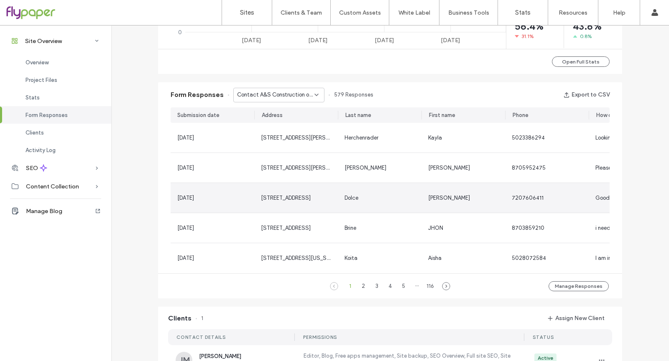
click at [571, 194] on div "7207606411" at bounding box center [547, 198] width 70 height 8
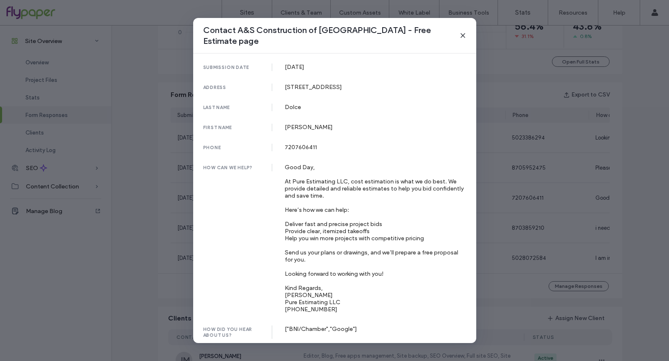
click at [571, 194] on div "Contact A&S Construction of [GEOGRAPHIC_DATA] - Free Estimate page submission d…" at bounding box center [334, 180] width 669 height 361
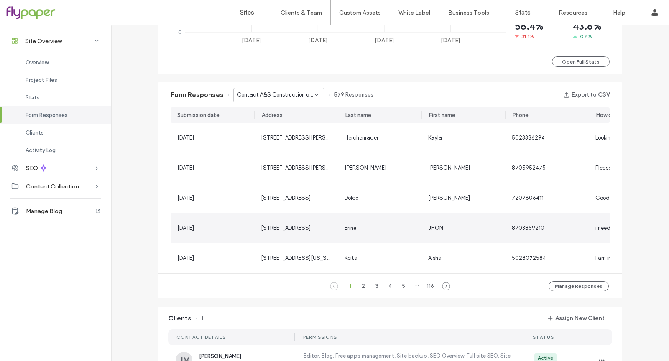
click at [569, 220] on div "8703859210" at bounding box center [547, 228] width 84 height 30
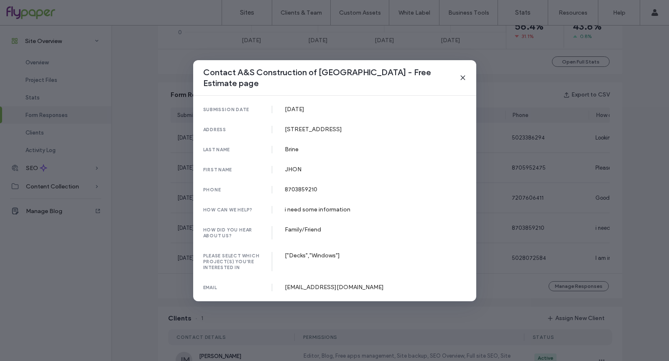
click at [569, 220] on div "Contact A&S Construction of [GEOGRAPHIC_DATA] - Free Estimate page submission d…" at bounding box center [334, 180] width 669 height 361
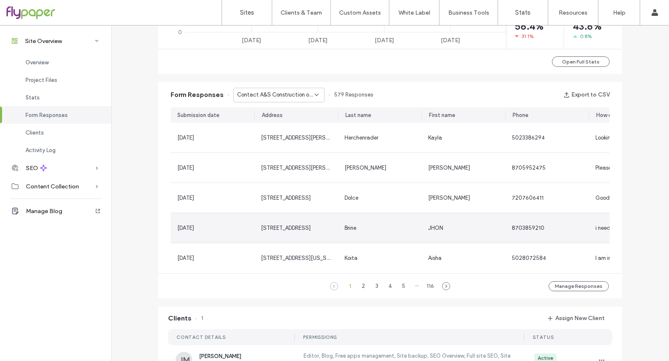
click at [571, 238] on div "8703859210" at bounding box center [547, 228] width 84 height 30
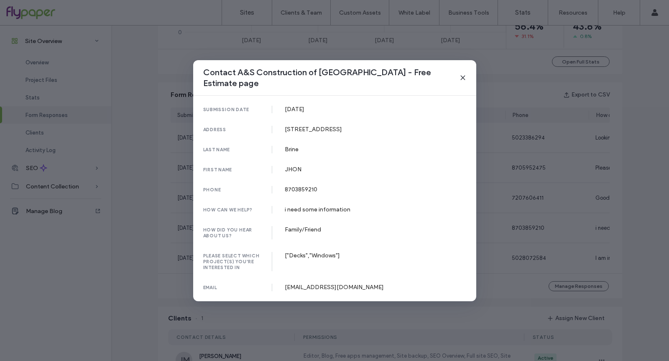
click at [569, 233] on div "Contact A&S Construction of [GEOGRAPHIC_DATA] - Free Estimate page submission d…" at bounding box center [334, 180] width 669 height 361
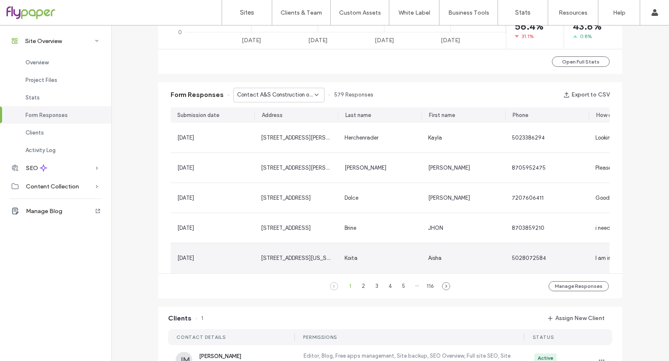
click at [573, 249] on div "5028072584" at bounding box center [547, 258] width 84 height 30
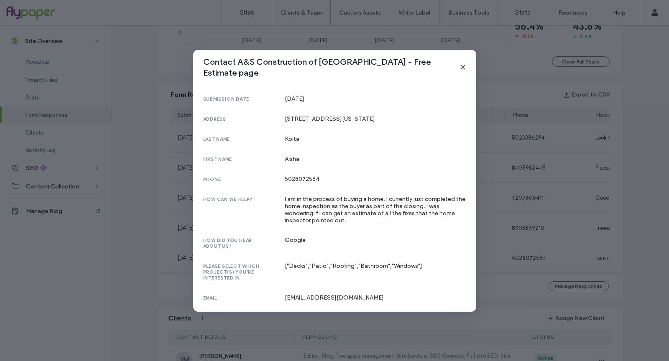
click at [572, 214] on div "Contact A&S Construction of [GEOGRAPHIC_DATA] - Free Estimate page submission d…" at bounding box center [334, 180] width 669 height 361
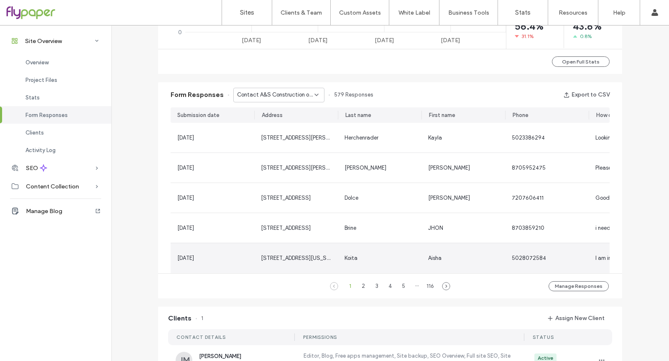
click at [566, 249] on div "5028072584" at bounding box center [547, 258] width 84 height 30
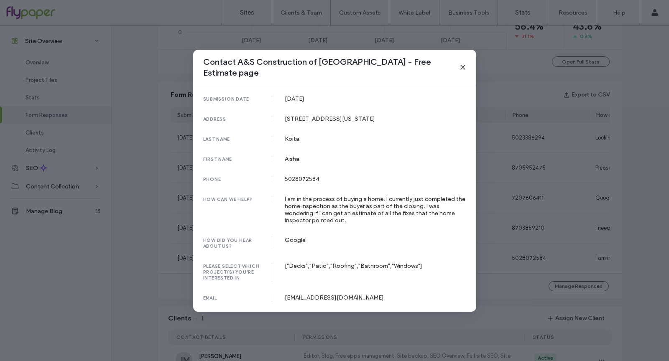
click at [566, 248] on div "Contact A&S Construction of [GEOGRAPHIC_DATA] - Free Estimate page submission d…" at bounding box center [334, 180] width 669 height 361
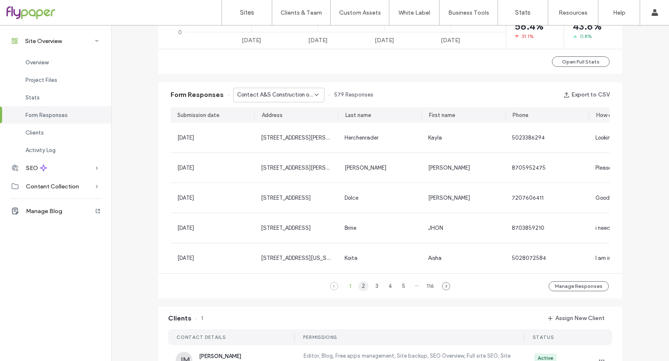
click at [360, 289] on div "2" at bounding box center [363, 286] width 10 height 10
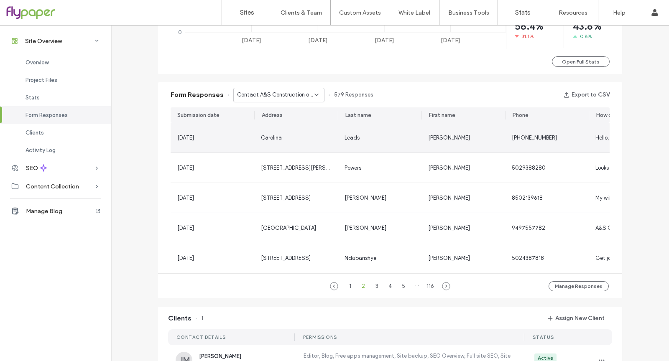
click at [357, 146] on div "Leads" at bounding box center [380, 138] width 84 height 30
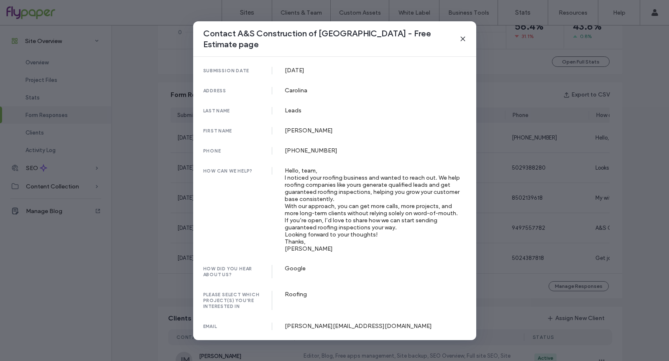
click at [518, 169] on div "Contact A&S Construction of [GEOGRAPHIC_DATA] - Free Estimate page submission d…" at bounding box center [334, 180] width 669 height 361
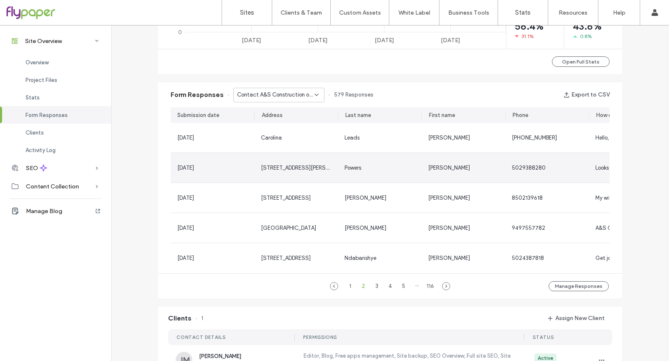
click at [518, 173] on div "5029388280" at bounding box center [547, 168] width 84 height 30
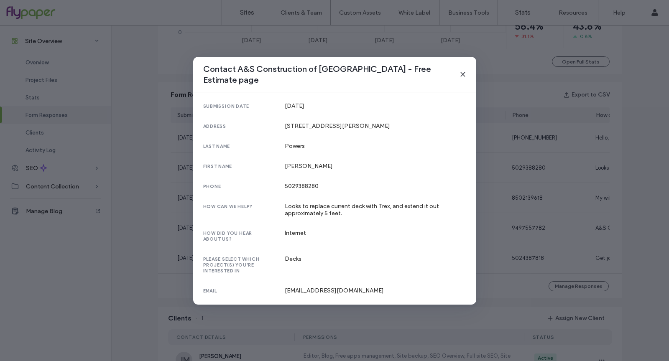
click at [523, 173] on div "Contact A&S Construction of [GEOGRAPHIC_DATA] - Free Estimate page submission d…" at bounding box center [334, 180] width 669 height 361
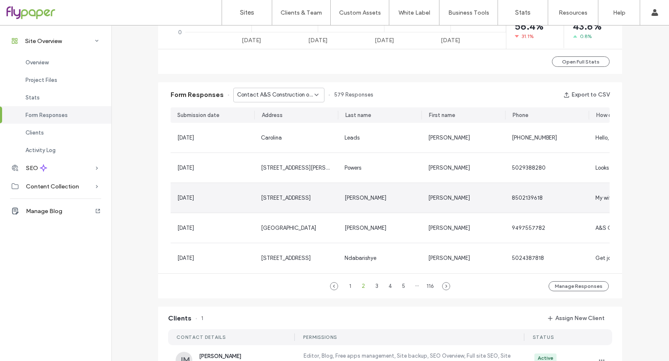
click at [519, 196] on span "8502139618" at bounding box center [527, 198] width 31 height 6
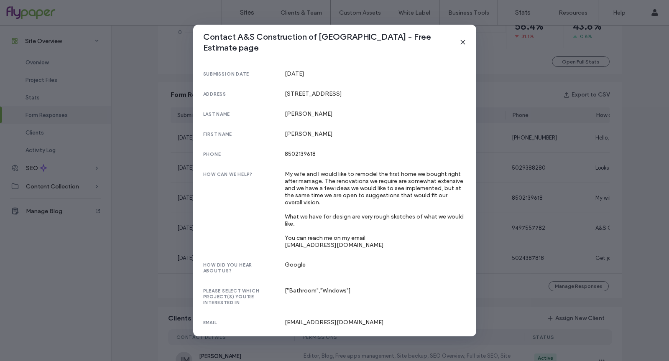
click at [519, 196] on div "Contact A&S Construction of [GEOGRAPHIC_DATA] - Free Estimate page submission d…" at bounding box center [334, 180] width 669 height 361
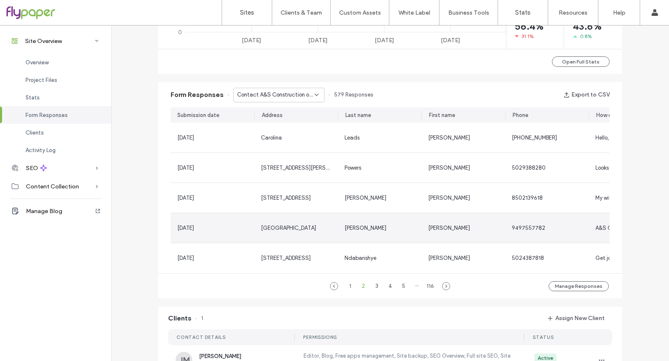
click at [517, 222] on div "9497557782" at bounding box center [547, 228] width 84 height 30
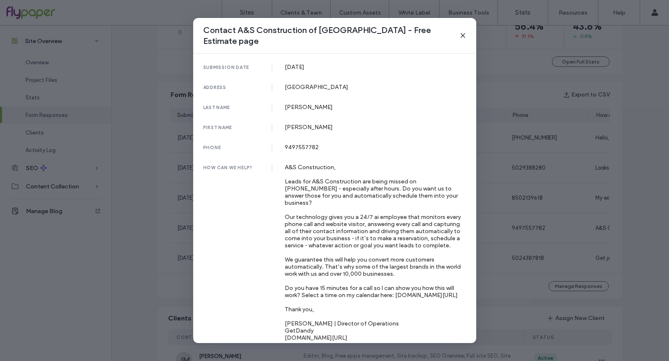
click at [517, 222] on div "Contact A&S Construction of [GEOGRAPHIC_DATA] - Free Estimate page submission d…" at bounding box center [334, 180] width 669 height 361
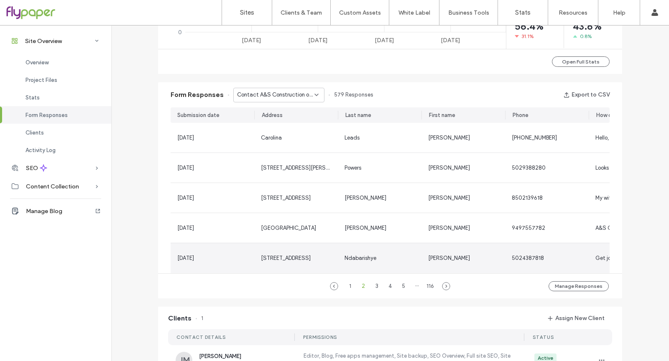
click at [534, 262] on div "5024387818" at bounding box center [528, 258] width 32 height 8
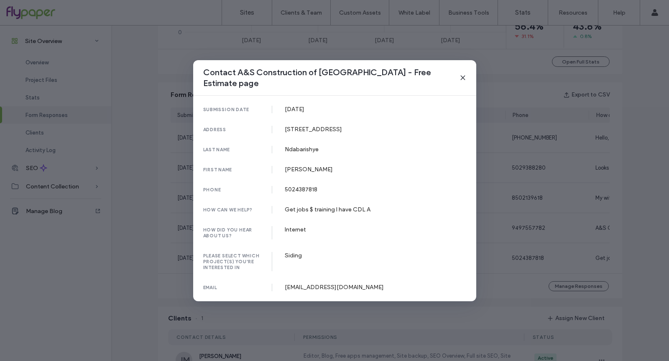
click at [532, 261] on div "Contact A&S Construction of [GEOGRAPHIC_DATA] - Free Estimate page submission d…" at bounding box center [334, 180] width 669 height 361
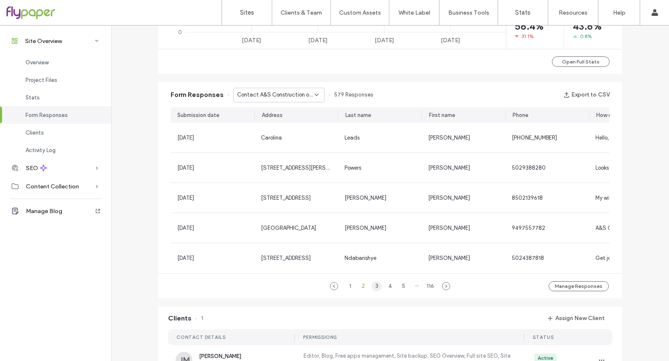
click at [374, 290] on div "3" at bounding box center [377, 286] width 10 height 10
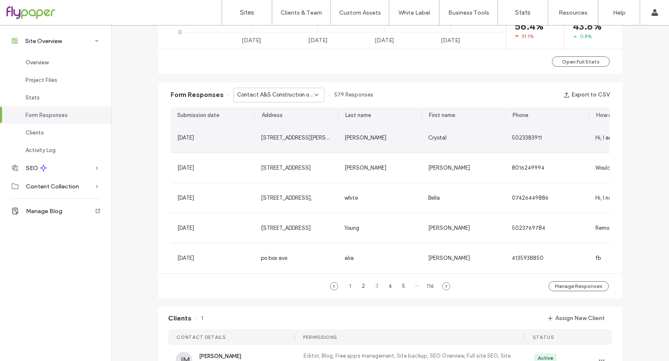
click at [365, 132] on div "[PERSON_NAME]" at bounding box center [380, 138] width 84 height 30
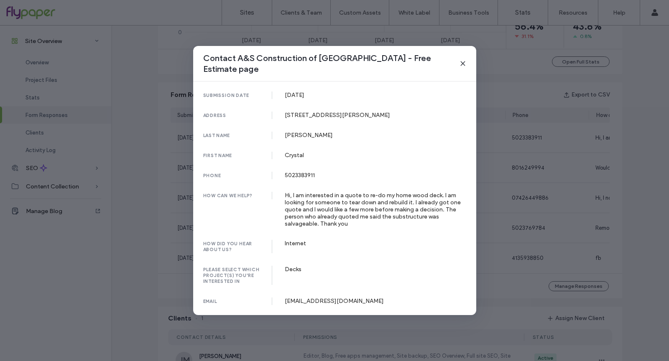
drag, startPoint x: 567, startPoint y: 171, endPoint x: 572, endPoint y: 172, distance: 5.5
click at [572, 172] on div "Contact A&S Construction of [GEOGRAPHIC_DATA] - Free Estimate page submission d…" at bounding box center [334, 180] width 669 height 361
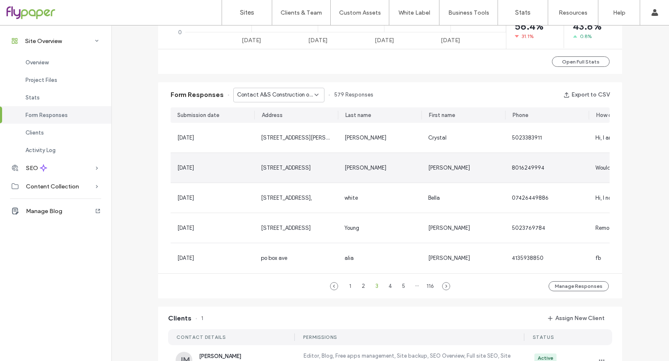
click at [573, 172] on div "8016249994" at bounding box center [547, 168] width 84 height 30
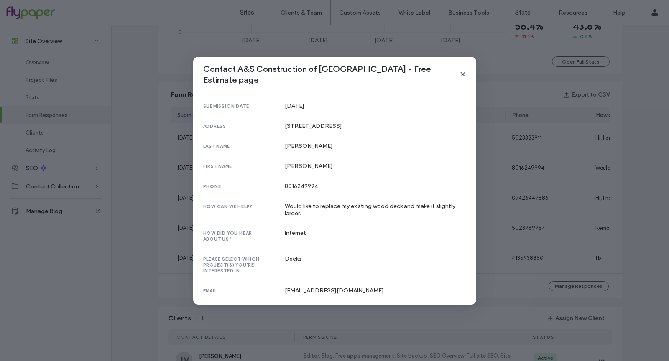
click at [554, 187] on div "Contact A&S Construction of [GEOGRAPHIC_DATA] - Free Estimate page submission d…" at bounding box center [334, 180] width 669 height 361
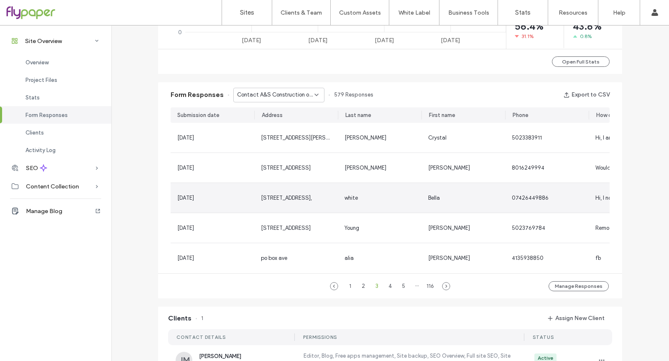
click at [553, 186] on div "07426449886" at bounding box center [547, 198] width 84 height 30
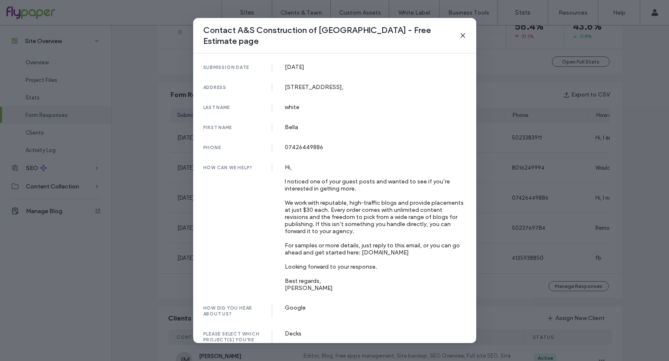
click at [552, 184] on div "Contact A&S Construction of [GEOGRAPHIC_DATA] - Free Estimate page submission d…" at bounding box center [334, 180] width 669 height 361
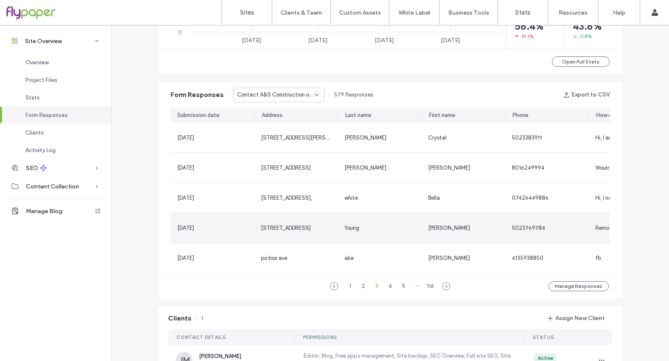
click at [551, 218] on div "5023769784" at bounding box center [547, 228] width 84 height 30
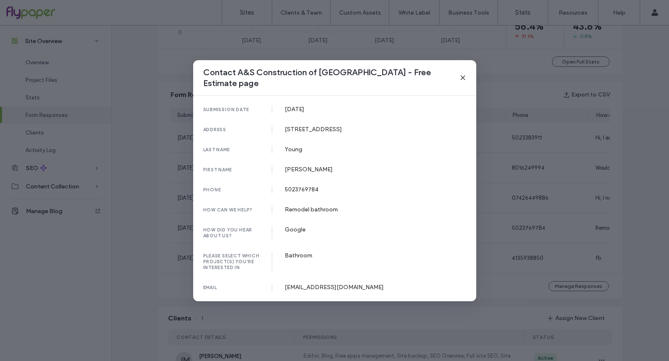
click at [551, 216] on div "Contact A&S Construction of [GEOGRAPHIC_DATA] - Free Estimate page submission d…" at bounding box center [334, 180] width 669 height 361
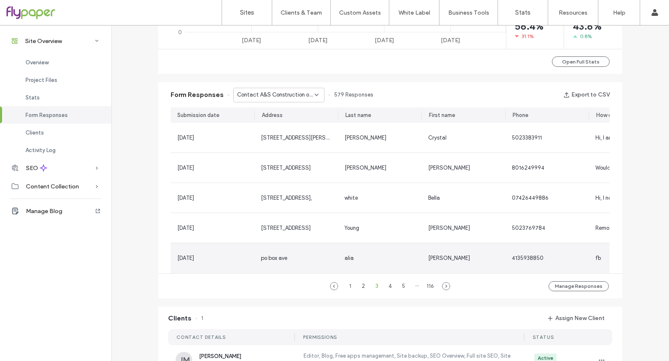
click at [551, 250] on div "4135938850" at bounding box center [547, 258] width 84 height 30
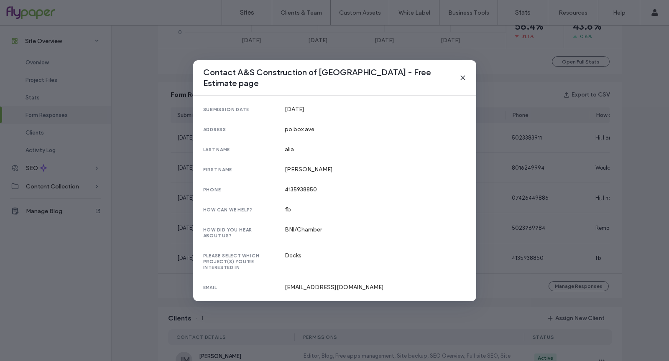
click at [556, 262] on div "Contact A&S Construction of [GEOGRAPHIC_DATA] - Free Estimate page submission d…" at bounding box center [334, 180] width 669 height 361
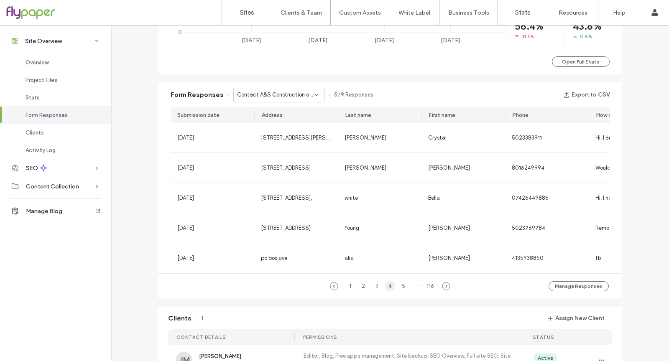
click at [385, 289] on div "4" at bounding box center [390, 286] width 10 height 10
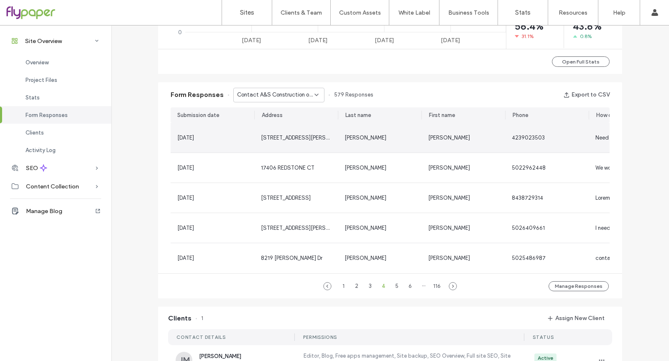
click at [309, 134] on div "[STREET_ADDRESS][PERSON_NAME]" at bounding box center [296, 138] width 70 height 8
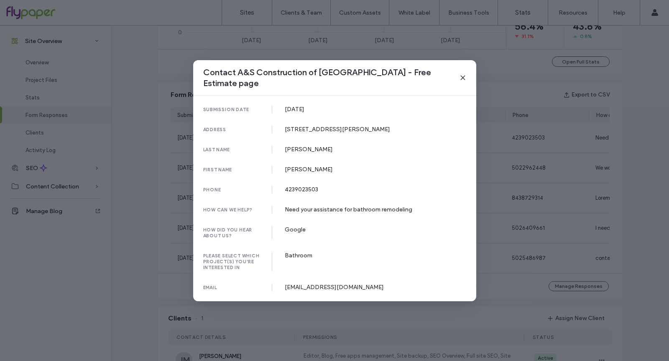
click at [571, 168] on div "Contact A&S Construction of [GEOGRAPHIC_DATA] - Free Estimate page submission d…" at bounding box center [334, 180] width 669 height 361
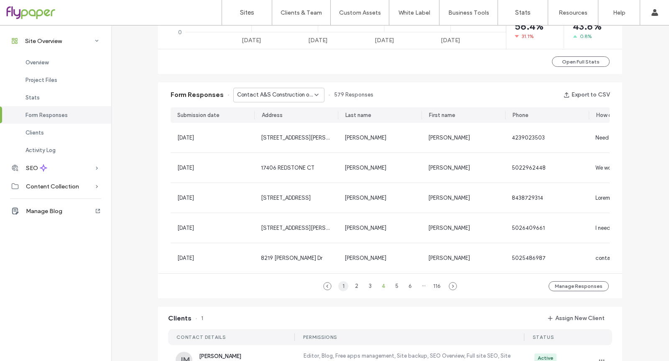
click at [342, 286] on div "1" at bounding box center [343, 286] width 10 height 10
click at [315, 98] on div "Contact A&S Construction of [GEOGRAPHIC_DATA] - Free Estimate page" at bounding box center [278, 95] width 91 height 15
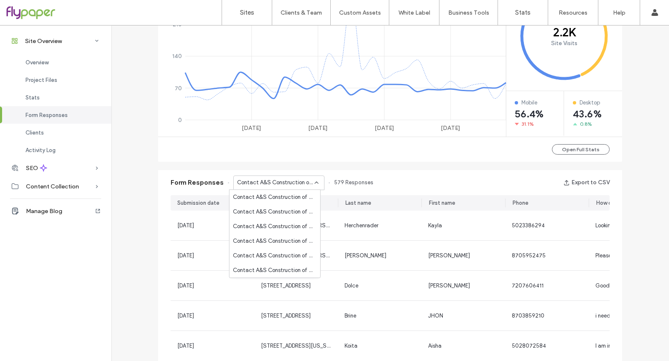
scroll to position [278, 0]
click at [286, 247] on div "Contact A&S Construction of [GEOGRAPHIC_DATA] - About Us page" at bounding box center [274, 241] width 91 height 15
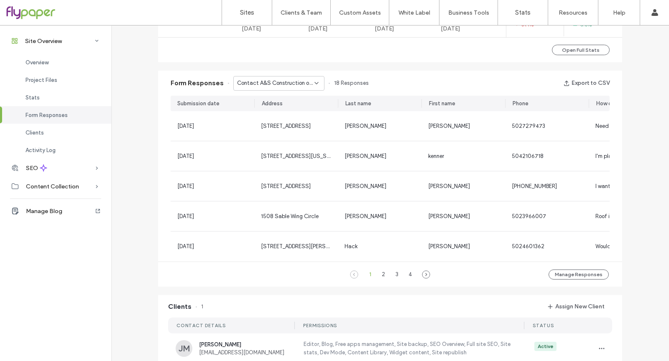
scroll to position [521, 0]
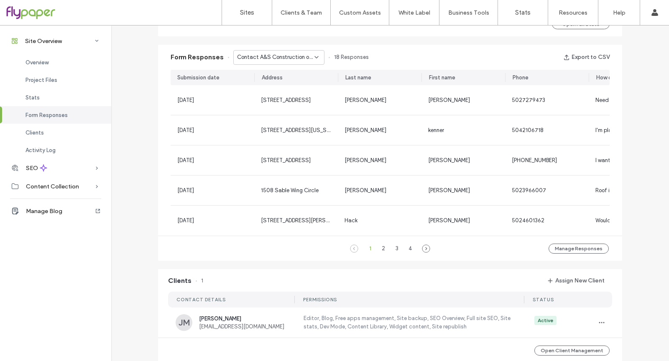
click at [320, 57] on div "Contact A&S Construction of [GEOGRAPHIC_DATA] - About Us page 18 Responses" at bounding box center [296, 57] width 145 height 15
click at [315, 59] on icon at bounding box center [316, 57] width 7 height 7
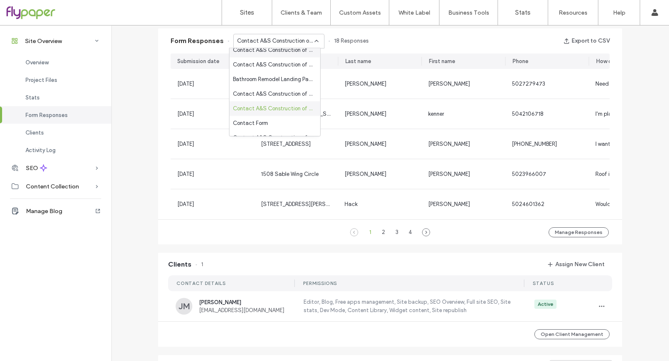
scroll to position [278, 0]
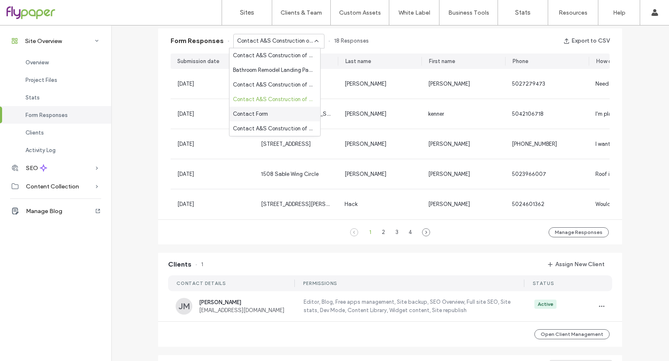
click at [299, 113] on div "Contact Form" at bounding box center [274, 114] width 91 height 15
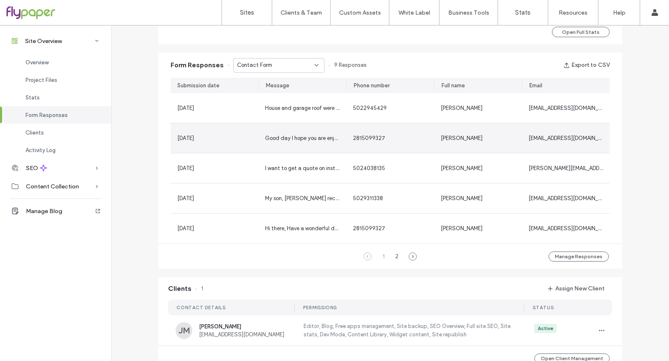
scroll to position [493, 0]
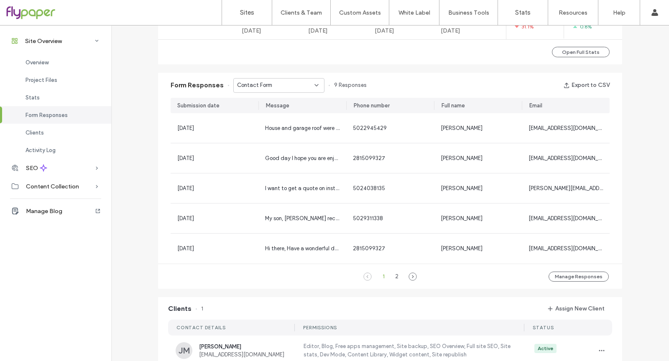
click at [294, 94] on div "Form Responses Contact Form 9 Responses Export to CSV" at bounding box center [390, 85] width 464 height 25
click at [295, 89] on div "Contact Form" at bounding box center [278, 85] width 91 height 15
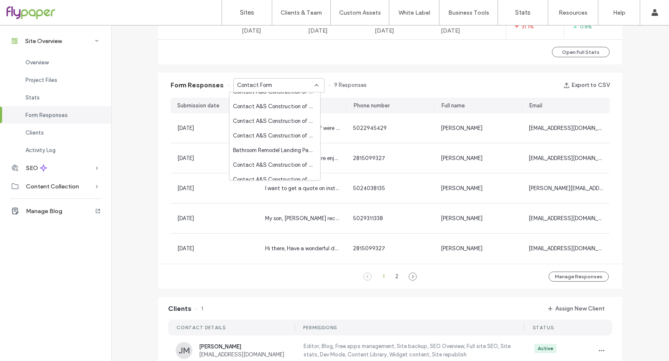
scroll to position [278, 0]
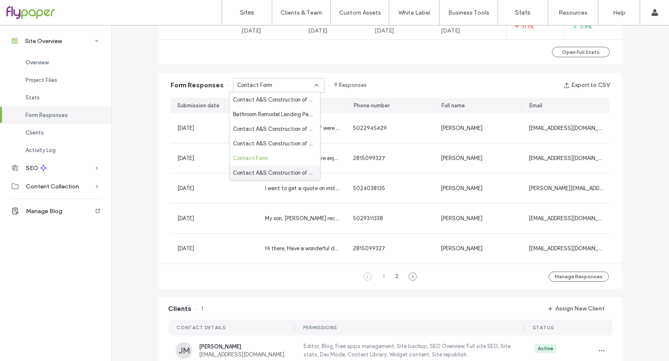
click at [293, 174] on span "Contact A&S Construction of [GEOGRAPHIC_DATA] - Gutter Installation & Repair pa…" at bounding box center [273, 173] width 81 height 8
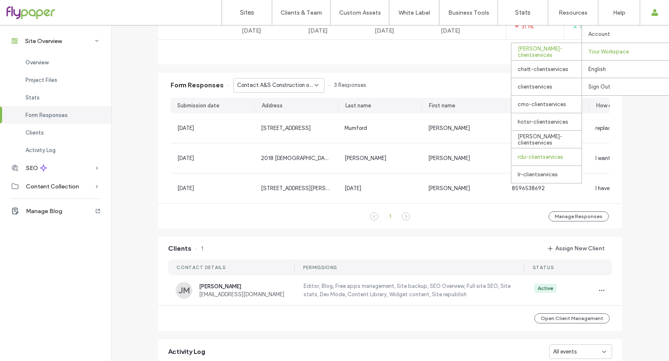
click at [552, 155] on div "rdu-clientservices" at bounding box center [546, 157] width 70 height 18
